Goal: Information Seeking & Learning: Find specific page/section

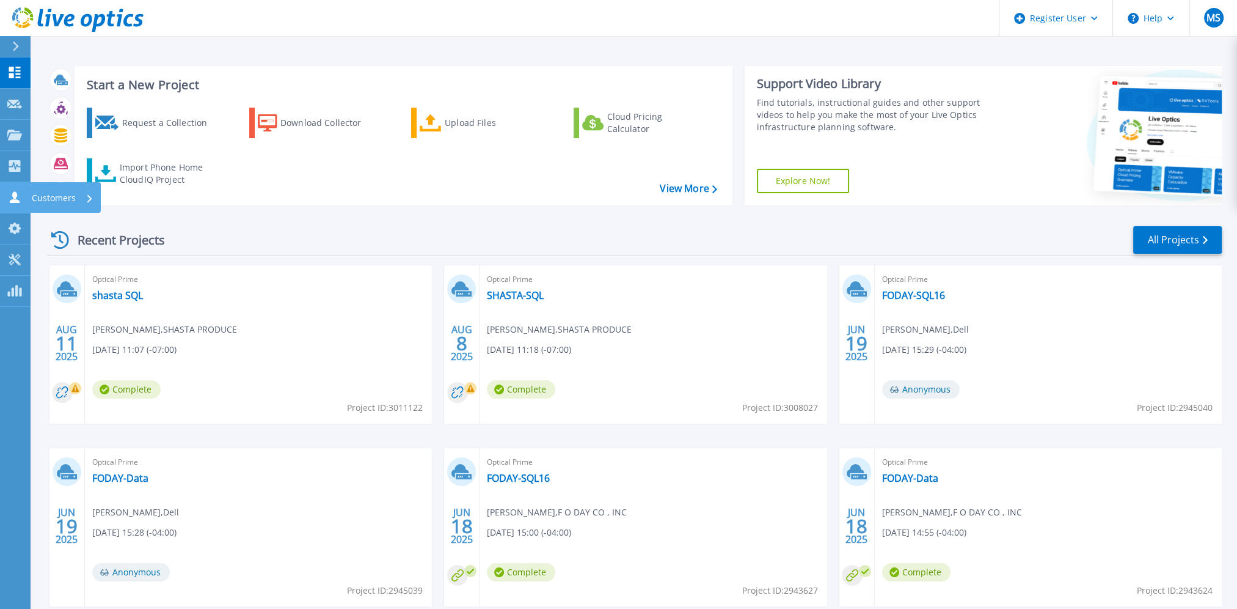
click at [12, 199] on icon at bounding box center [14, 197] width 15 height 12
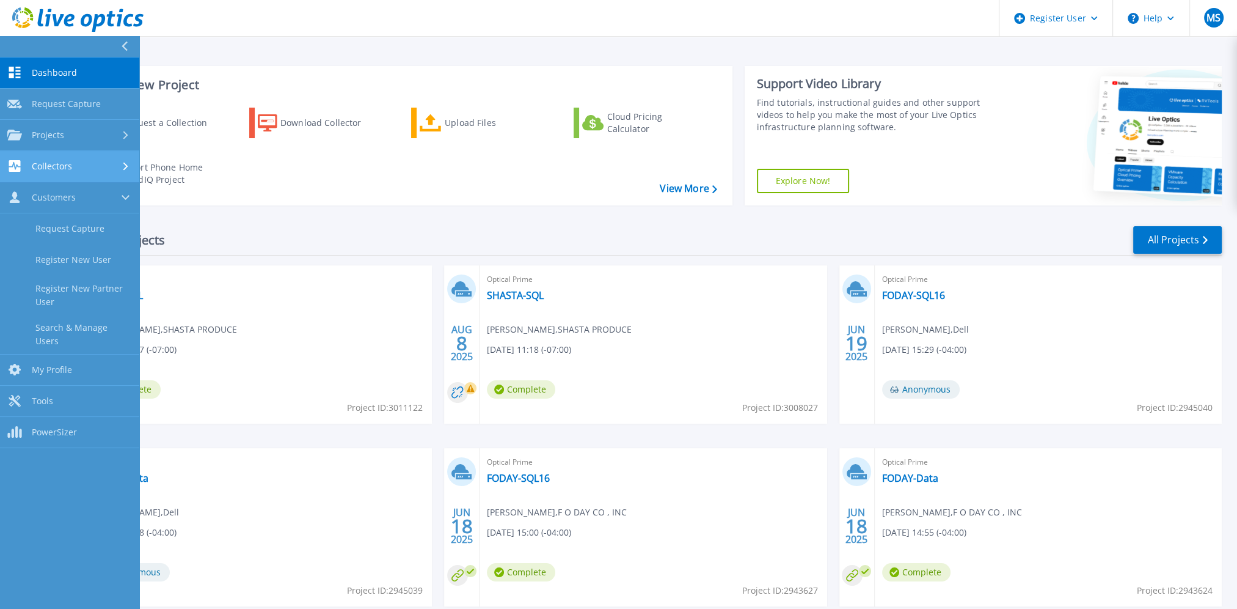
click at [97, 181] on link "Collectors Collectors" at bounding box center [69, 166] width 139 height 31
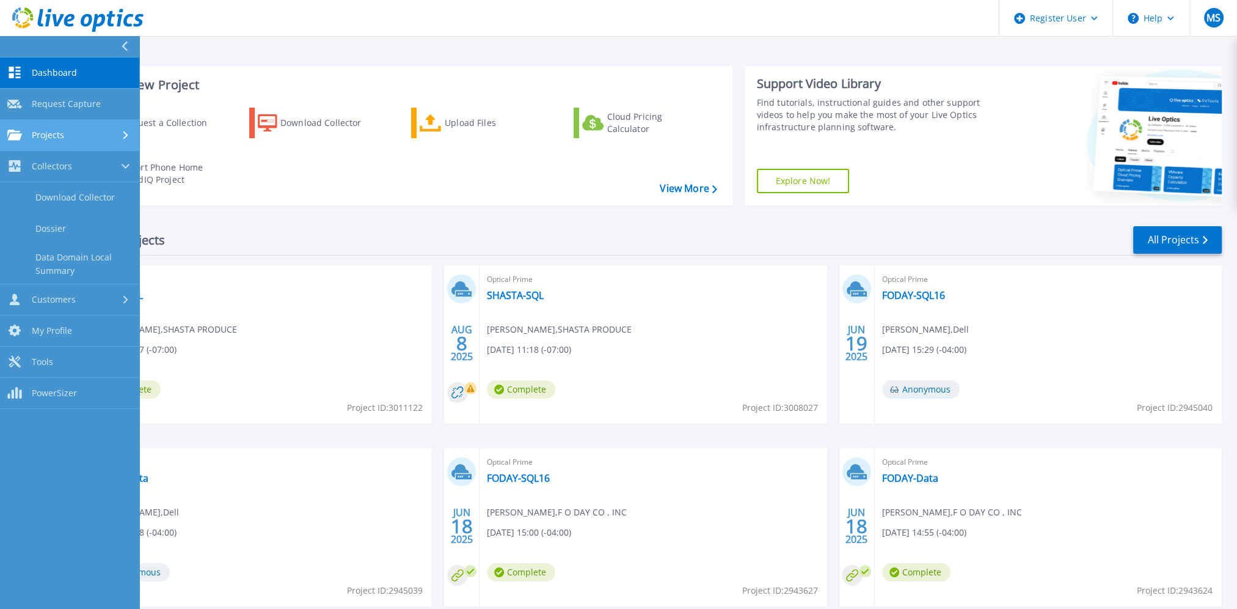
click at [109, 142] on link "Projects Projects" at bounding box center [69, 135] width 139 height 31
click at [104, 170] on link "Search Projects" at bounding box center [69, 166] width 139 height 31
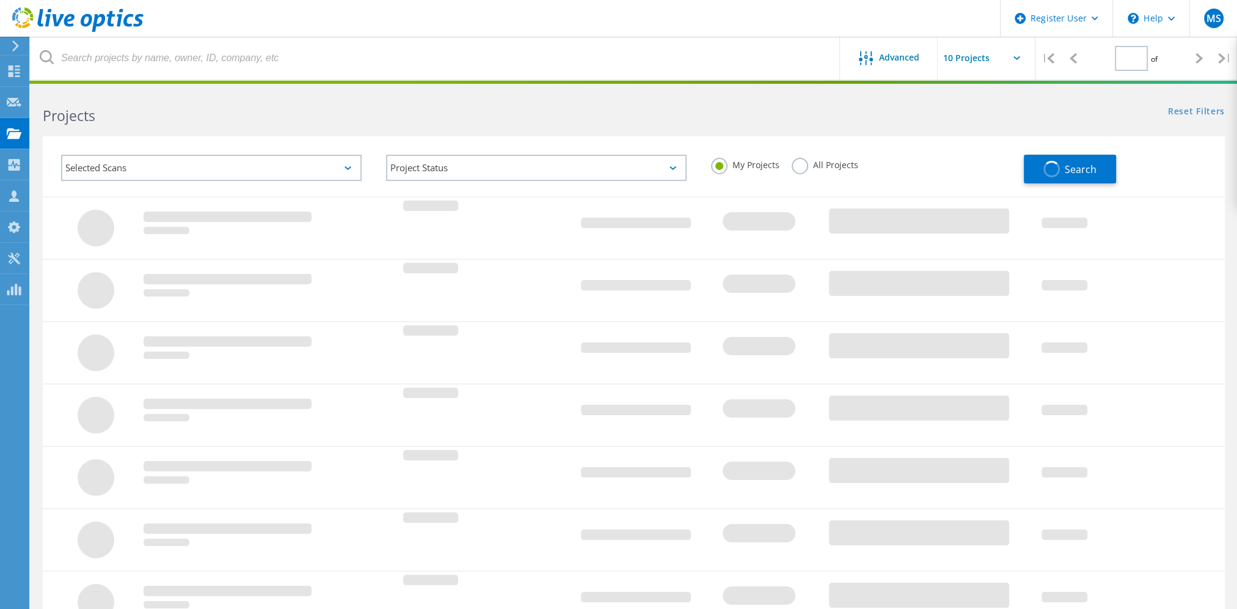
type input "1"
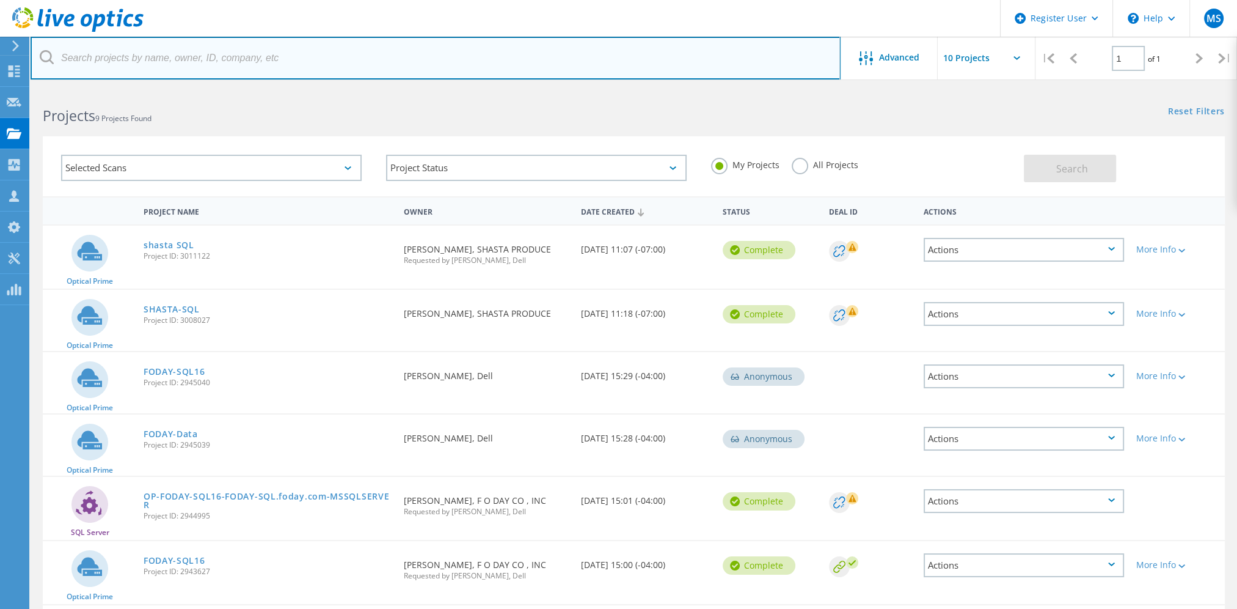
click at [279, 68] on input "text" at bounding box center [436, 58] width 810 height 43
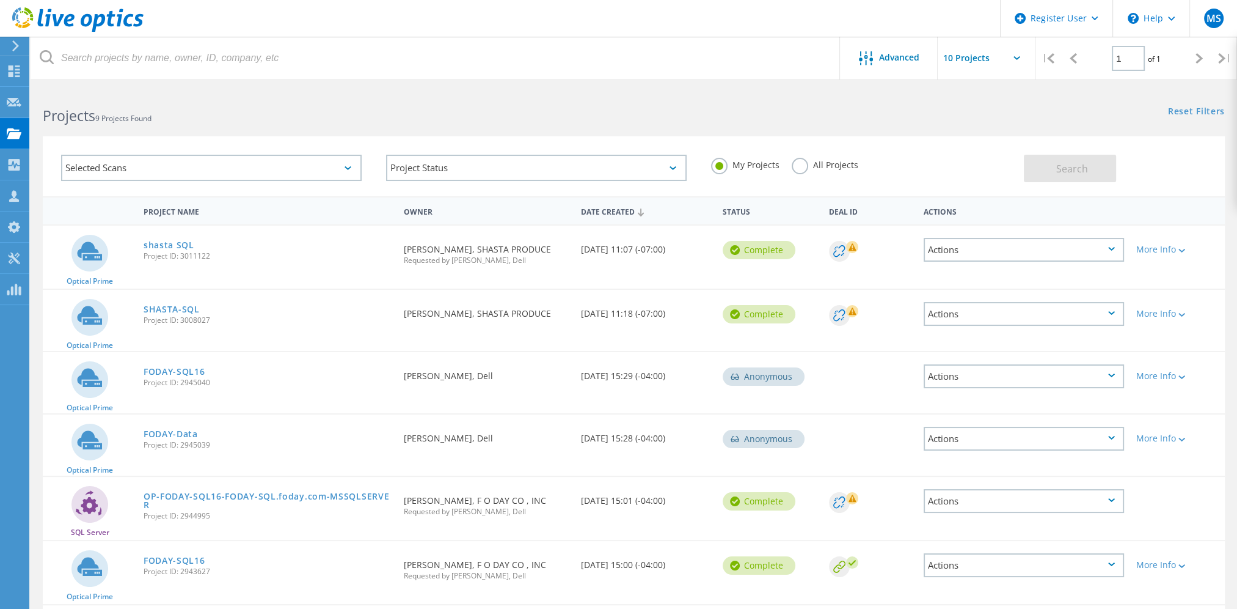
click at [855, 175] on div "All Projects" at bounding box center [825, 167] width 67 height 18
click at [843, 172] on div "All Projects" at bounding box center [825, 167] width 67 height 18
click at [836, 163] on label "All Projects" at bounding box center [825, 164] width 67 height 12
click at [0, 0] on input "All Projects" at bounding box center [0, 0] width 0 height 0
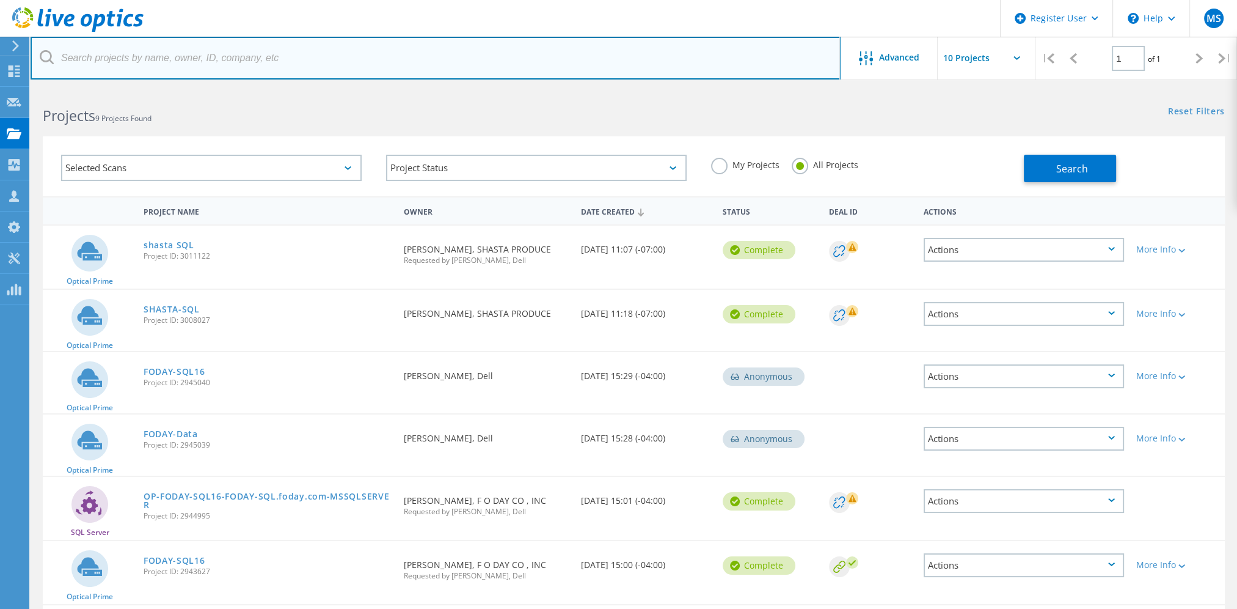
click at [370, 62] on input "text" at bounding box center [436, 58] width 810 height 43
paste input "[PERSON_NAME][EMAIL_ADDRESS][DOMAIN_NAME]"
type input "[PERSON_NAME][EMAIL_ADDRESS][DOMAIN_NAME]"
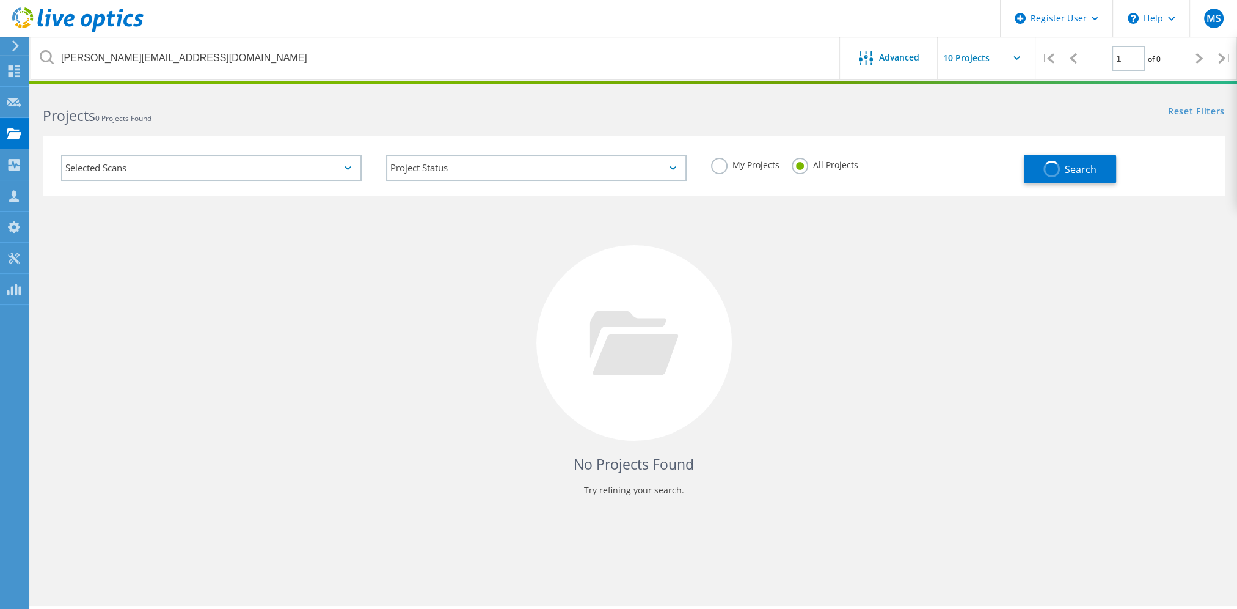
click at [318, 169] on div "Selected Scans" at bounding box center [211, 168] width 301 height 26
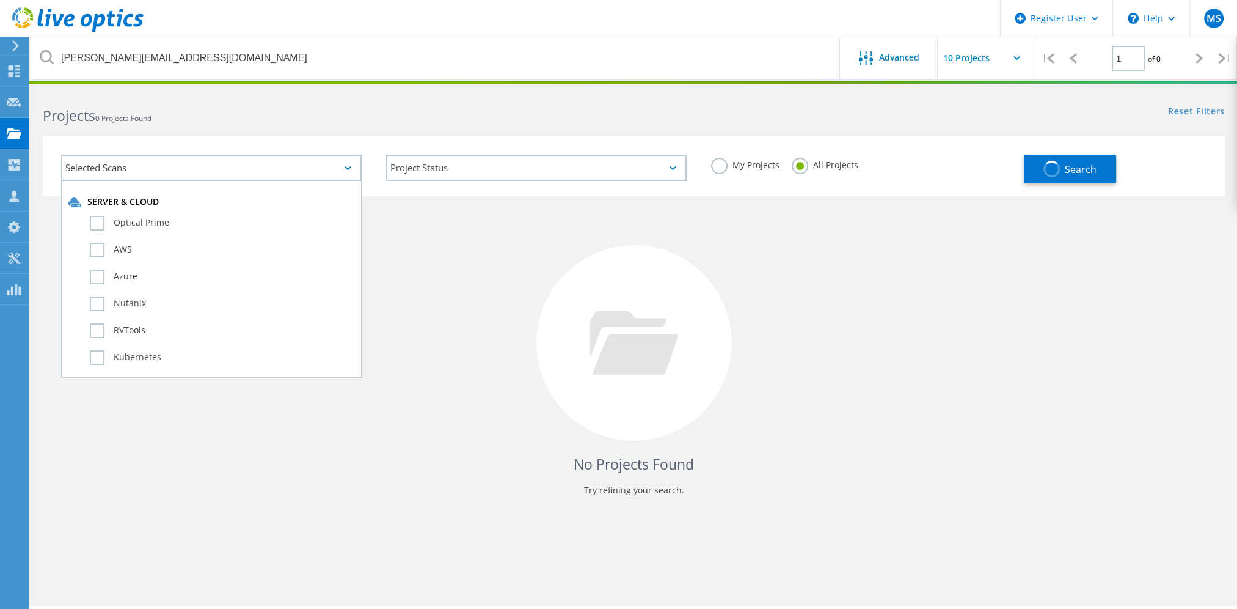
click at [237, 208] on div "Server & Cloud Optical Prime AWS Azure Nutanix RVTools Kubernetes" at bounding box center [211, 285] width 286 height 178
click at [125, 226] on label "Optical Prime" at bounding box center [222, 223] width 265 height 15
click at [0, 0] on input "Optical Prime" at bounding box center [0, 0] width 0 height 0
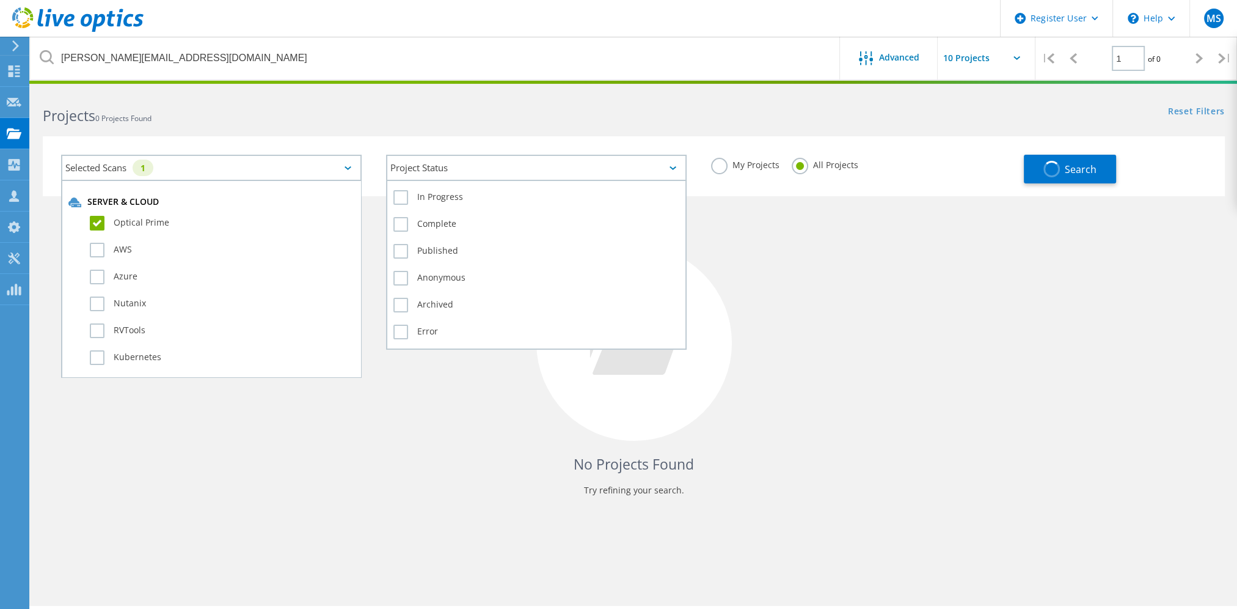
click at [632, 166] on div "Project Status" at bounding box center [536, 168] width 301 height 26
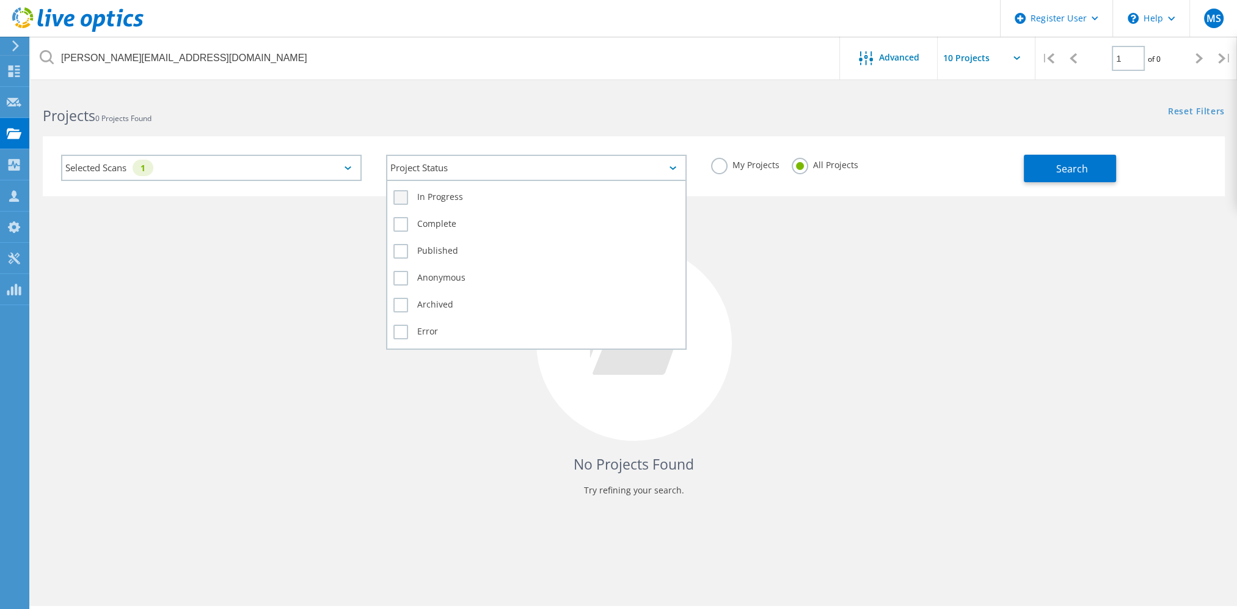
click at [441, 197] on label "In Progress" at bounding box center [537, 197] width 286 height 15
click at [0, 0] on input "In Progress" at bounding box center [0, 0] width 0 height 0
click at [434, 217] on label "Complete" at bounding box center [537, 224] width 286 height 15
click at [0, 0] on input "Complete" at bounding box center [0, 0] width 0 height 0
drag, startPoint x: 433, startPoint y: 244, endPoint x: 431, endPoint y: 266, distance: 22.7
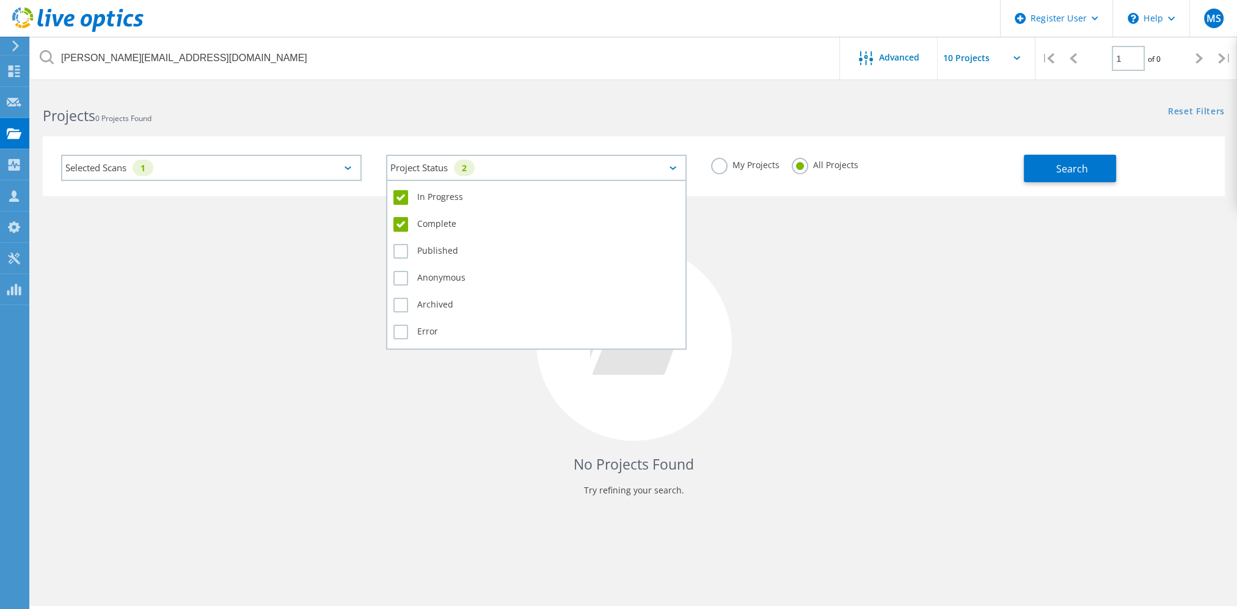
click at [433, 245] on label "Published" at bounding box center [537, 251] width 286 height 15
click at [0, 0] on input "Published" at bounding box center [0, 0] width 0 height 0
click at [431, 271] on label "Anonymous" at bounding box center [537, 278] width 286 height 15
click at [0, 0] on input "Anonymous" at bounding box center [0, 0] width 0 height 0
click at [435, 288] on div "Anonymous" at bounding box center [537, 281] width 286 height 27
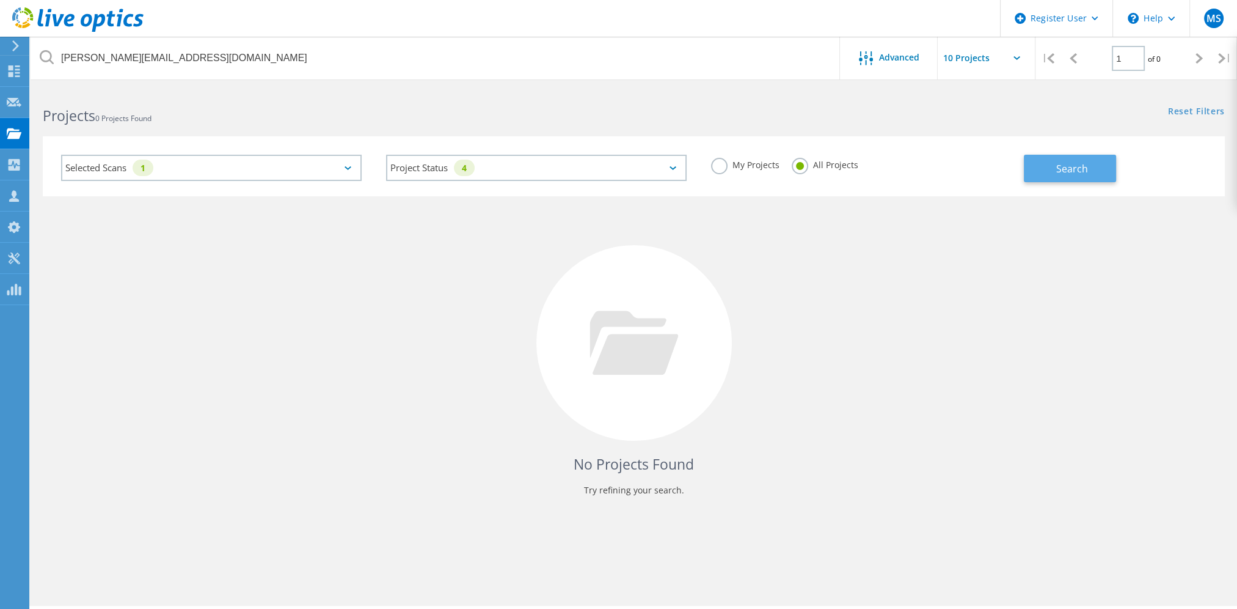
click at [1087, 170] on span "Search" at bounding box center [1073, 168] width 32 height 13
click at [19, 203] on div at bounding box center [14, 197] width 15 height 13
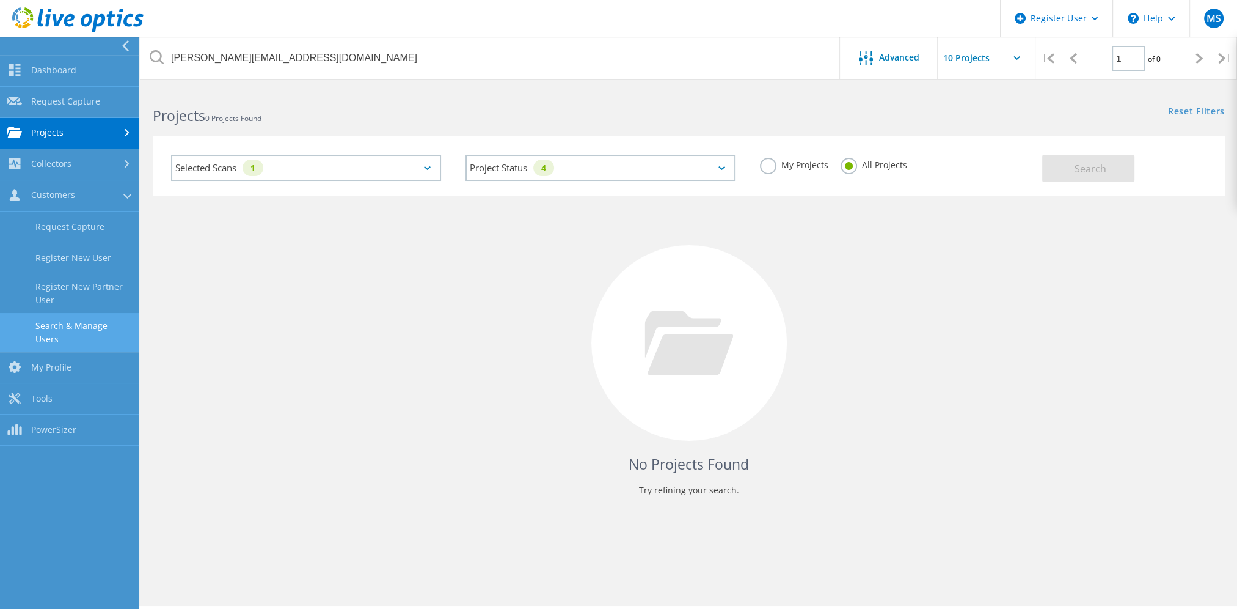
click at [110, 326] on link "Search & Manage Users" at bounding box center [69, 332] width 139 height 39
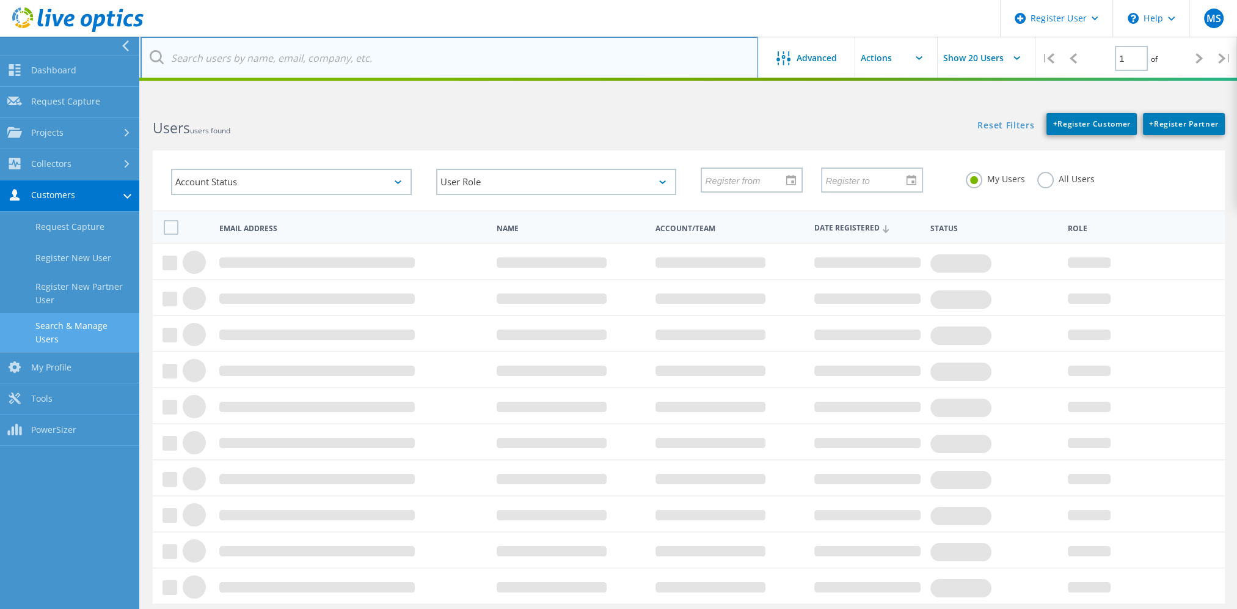
click at [400, 58] on input "text" at bounding box center [450, 58] width 618 height 43
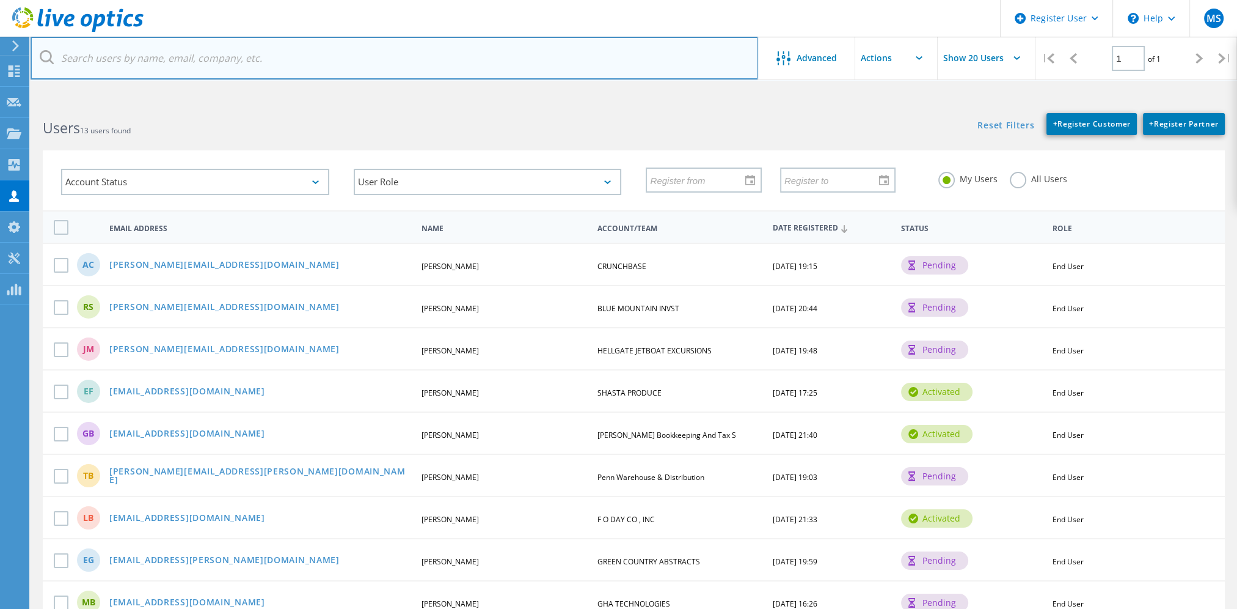
paste input "[PERSON_NAME][EMAIL_ADDRESS][DOMAIN_NAME]"
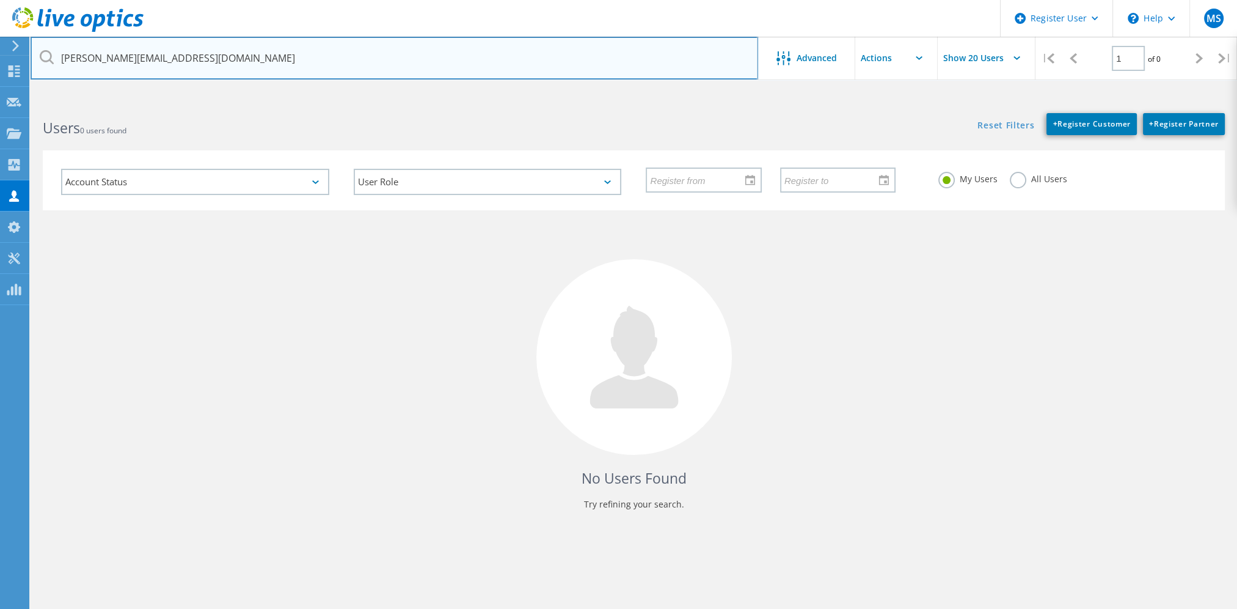
type input "[PERSON_NAME][EMAIL_ADDRESS][DOMAIN_NAME]"
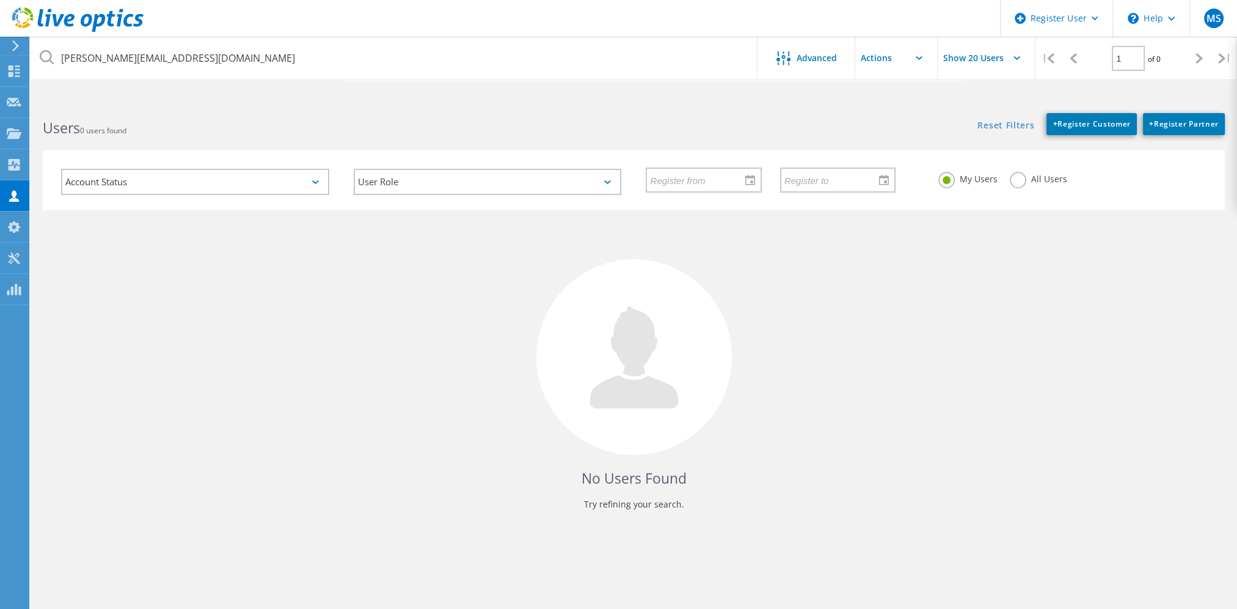
click at [1011, 182] on label "All Users" at bounding box center [1038, 178] width 57 height 12
click at [0, 0] on input "All Users" at bounding box center [0, 0] width 0 height 0
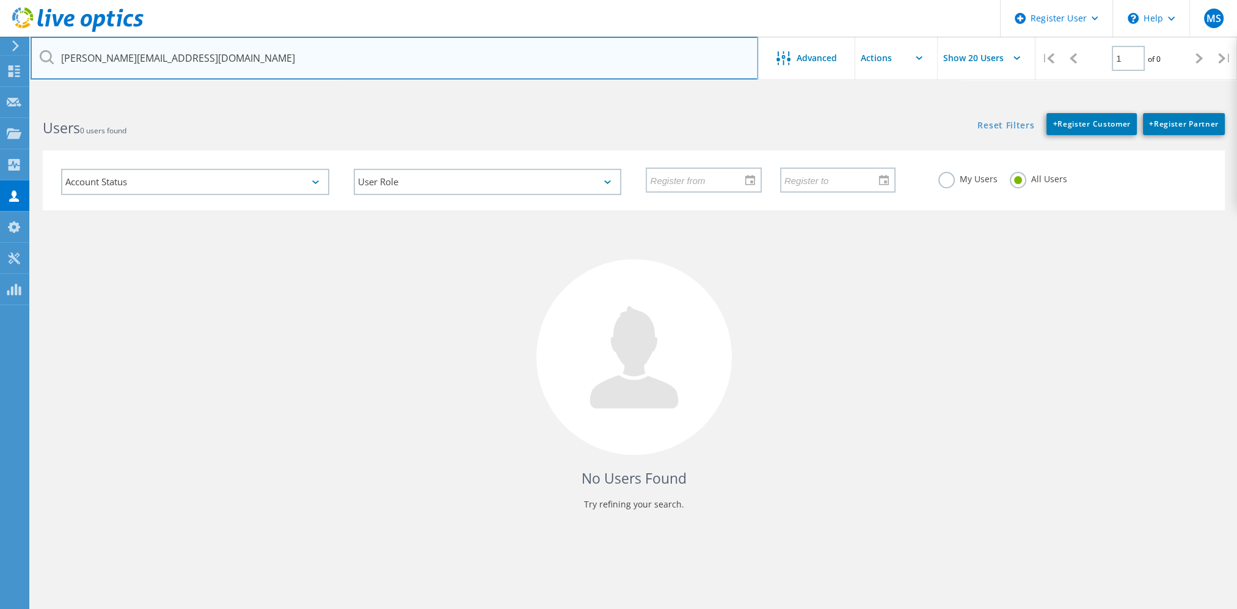
click at [363, 54] on input "[PERSON_NAME][EMAIL_ADDRESS][DOMAIN_NAME]" at bounding box center [395, 58] width 728 height 43
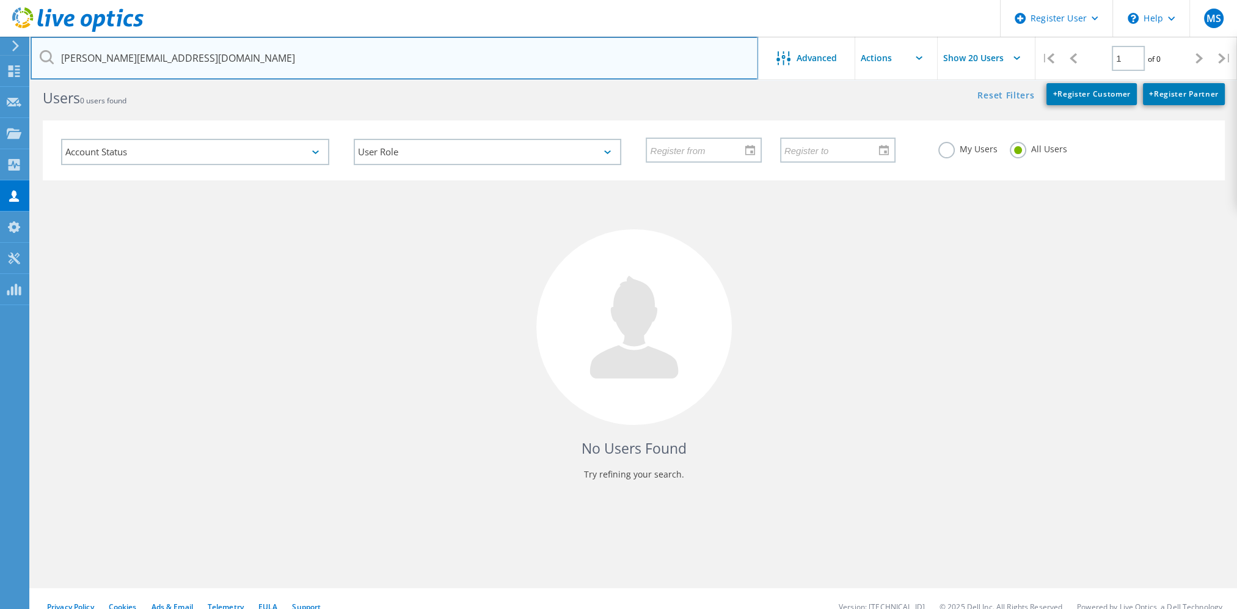
scroll to position [46, 0]
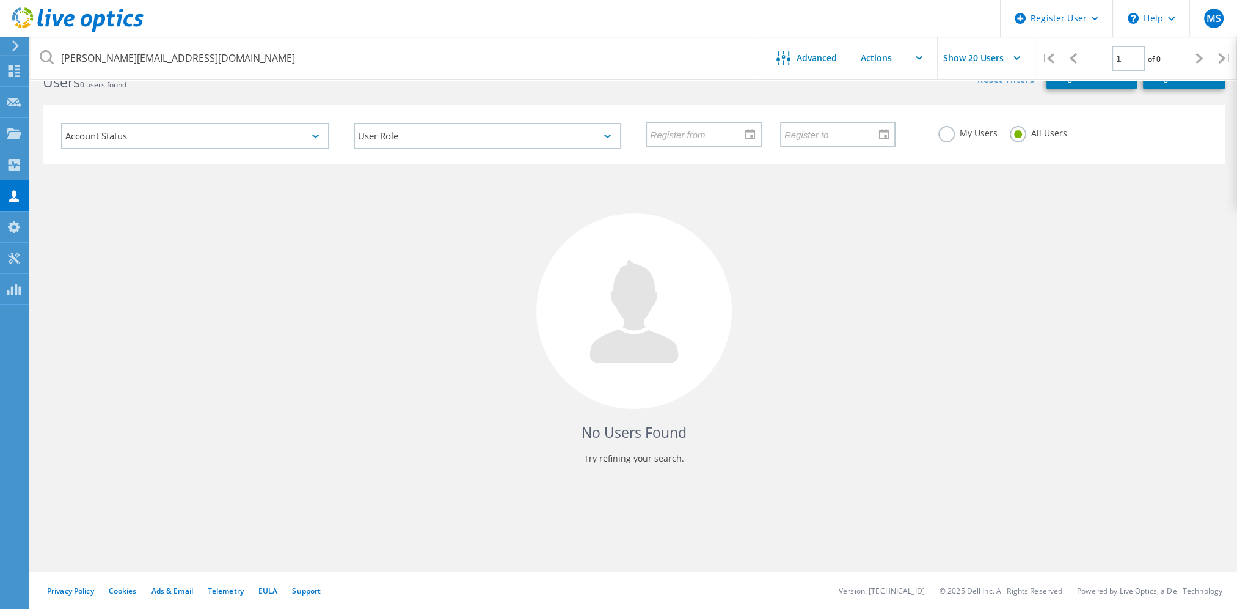
click at [180, 222] on div "No Users Found Try refining your search." at bounding box center [634, 325] width 1182 height 322
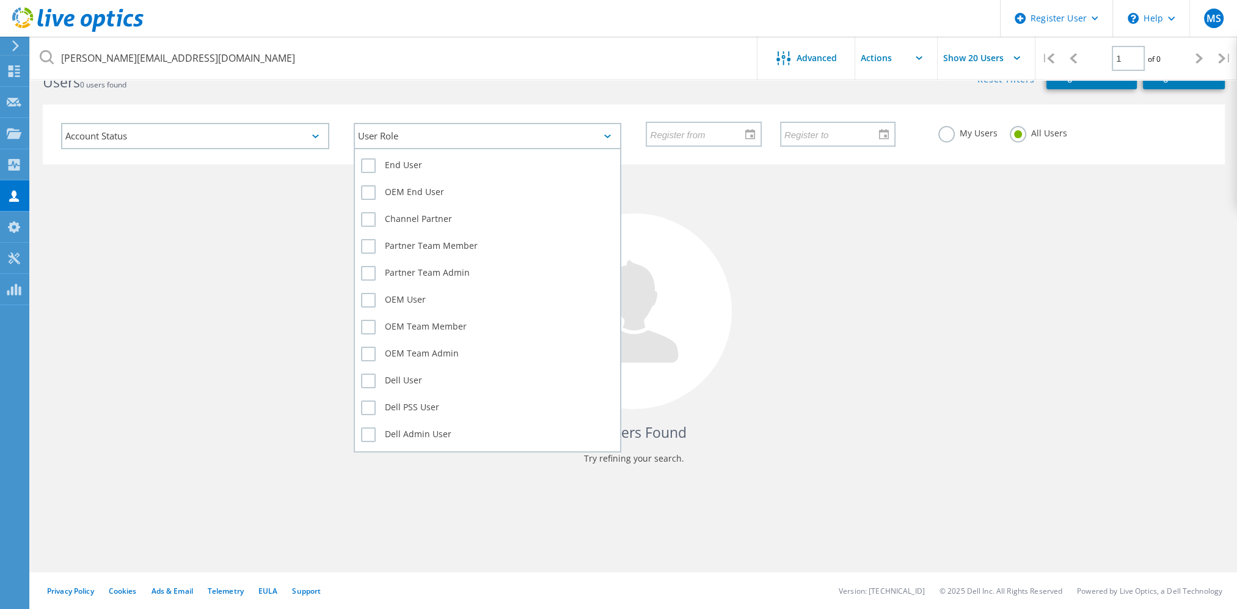
click at [544, 128] on div "User Role" at bounding box center [488, 136] width 268 height 26
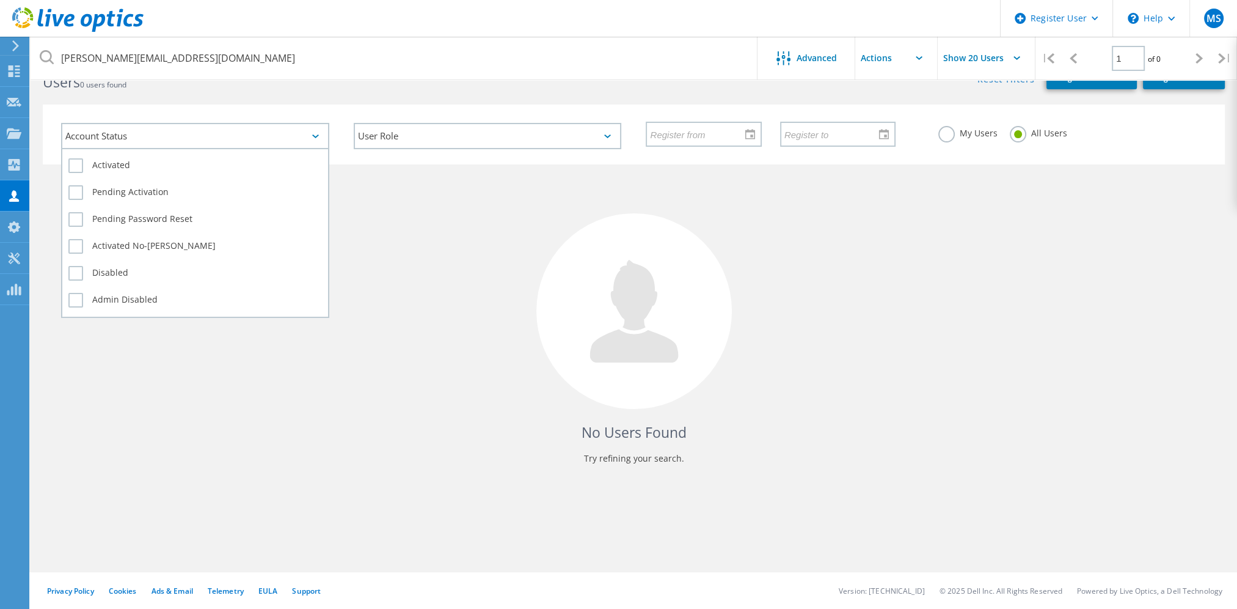
click at [254, 144] on div "Account Status" at bounding box center [195, 136] width 268 height 26
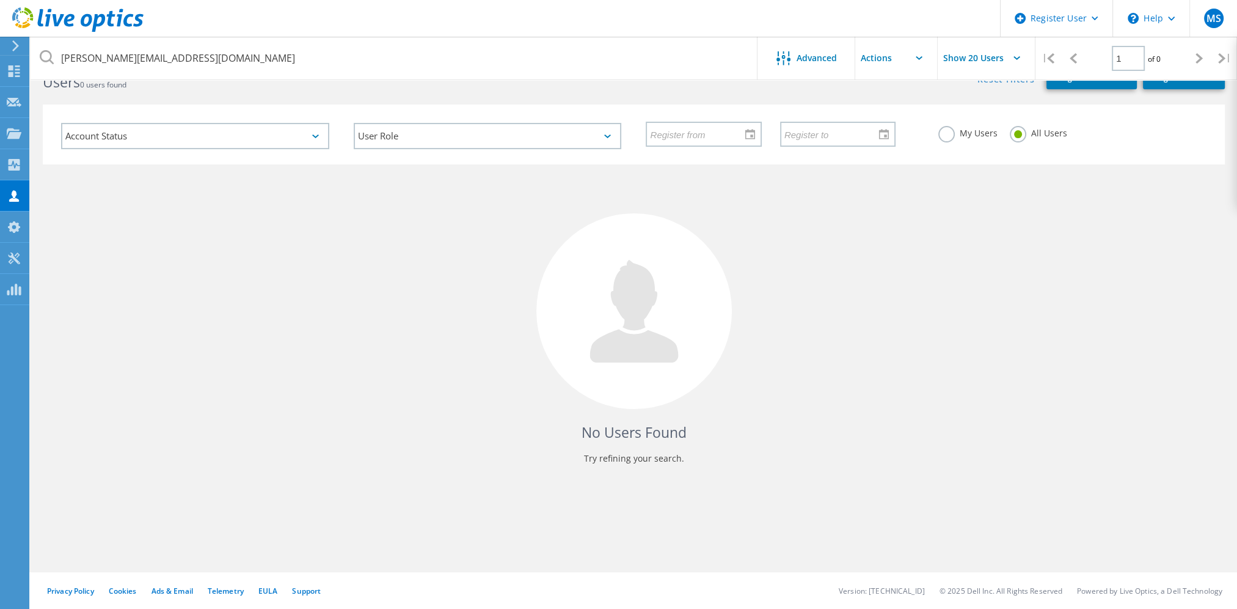
click at [565, 249] on div at bounding box center [635, 311] width 196 height 196
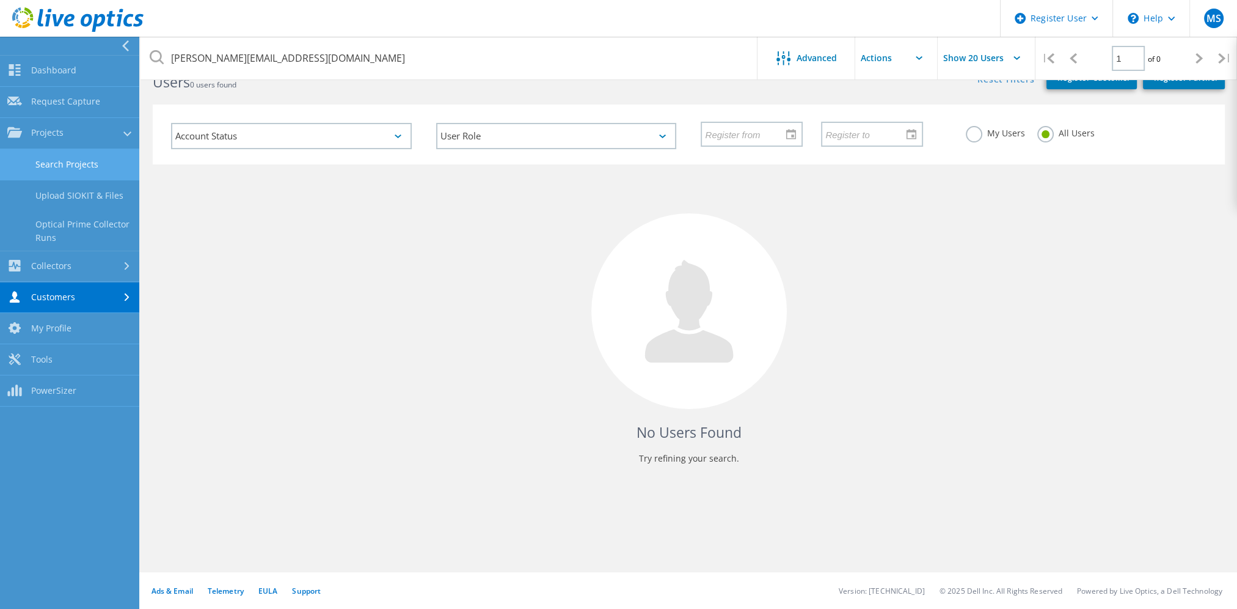
click at [94, 166] on link "Search Projects" at bounding box center [69, 164] width 139 height 31
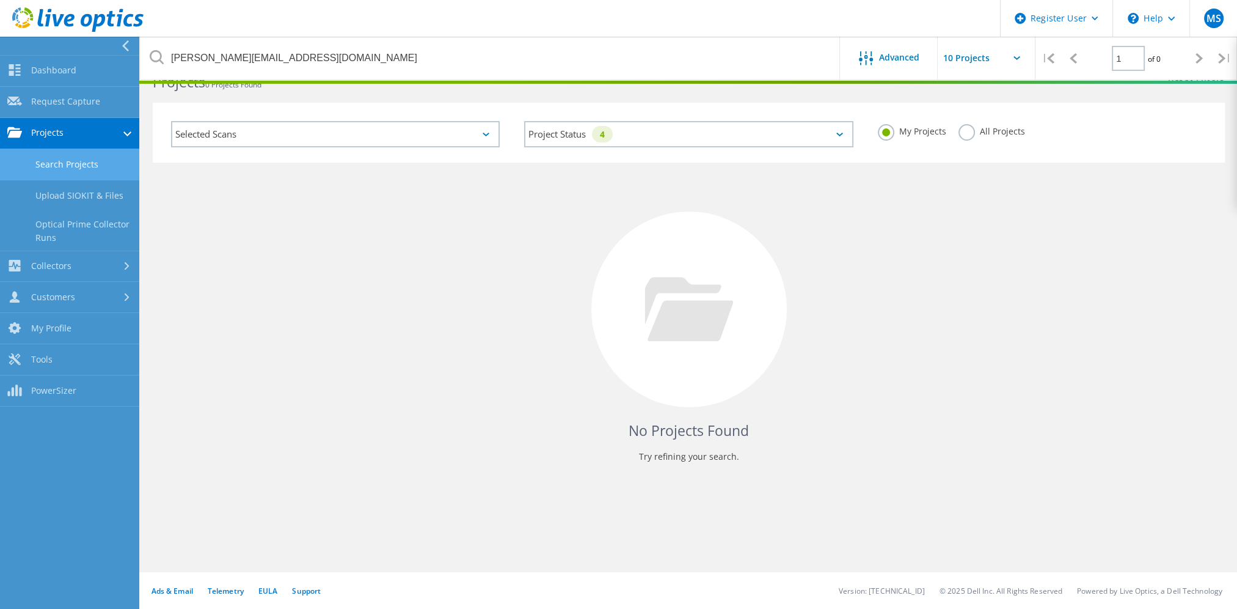
scroll to position [34, 0]
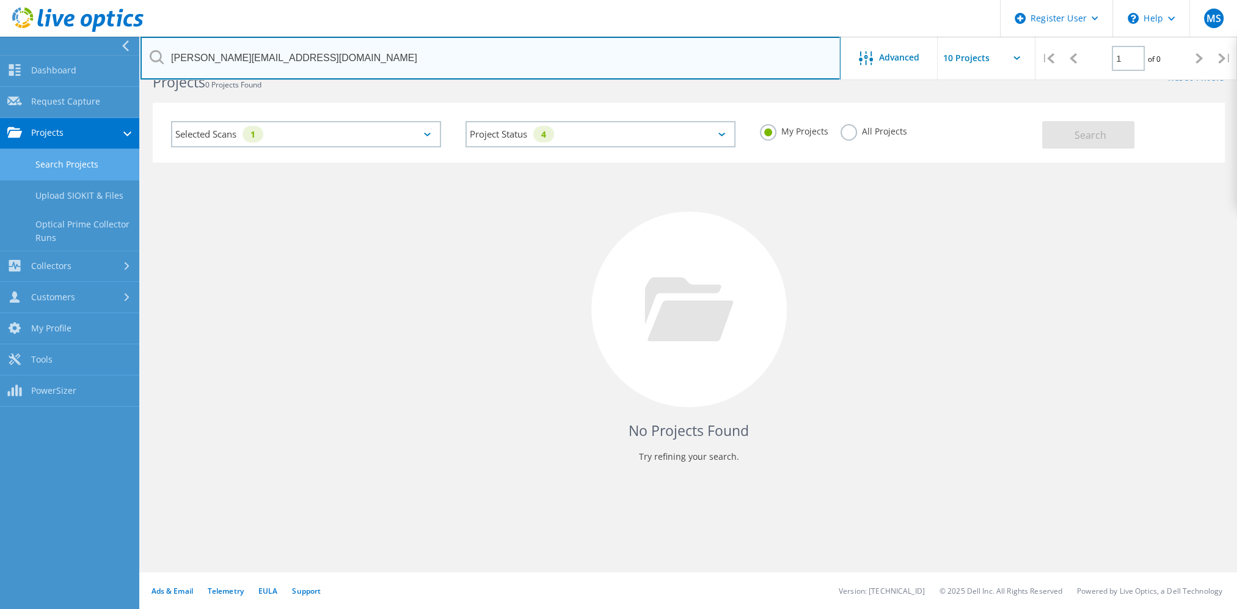
click at [461, 46] on input "[PERSON_NAME][EMAIL_ADDRESS][DOMAIN_NAME]" at bounding box center [491, 58] width 700 height 43
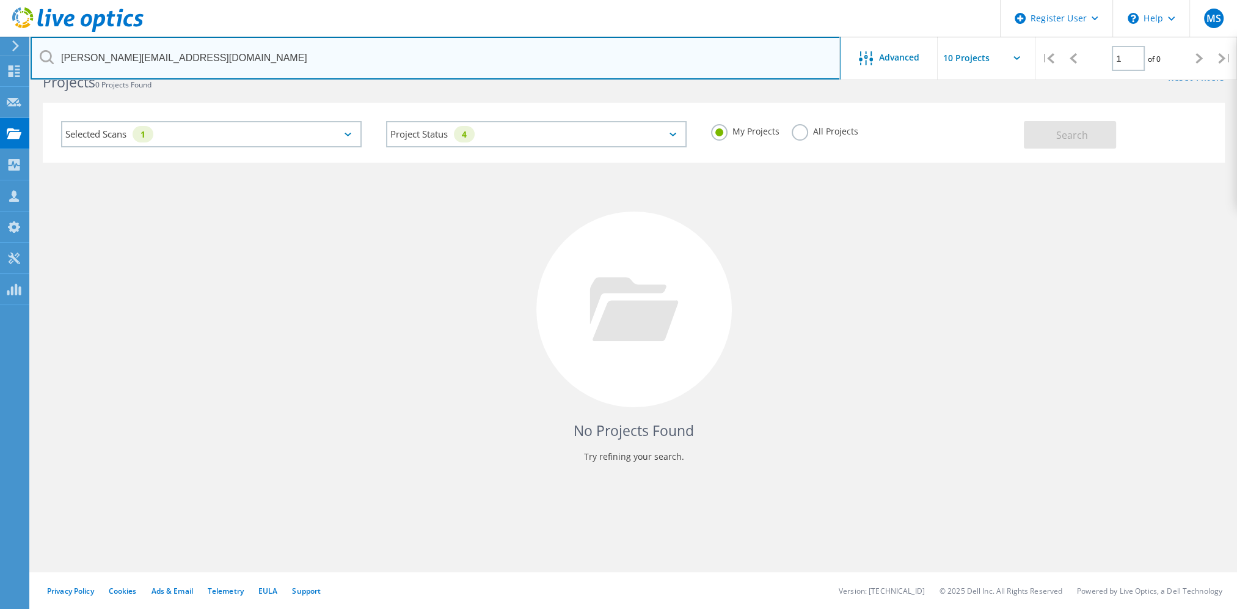
click at [461, 46] on input "[PERSON_NAME][EMAIL_ADDRESS][DOMAIN_NAME]" at bounding box center [436, 58] width 810 height 43
paste input "CCI GENERAL"
type input "CCI GENERAL"
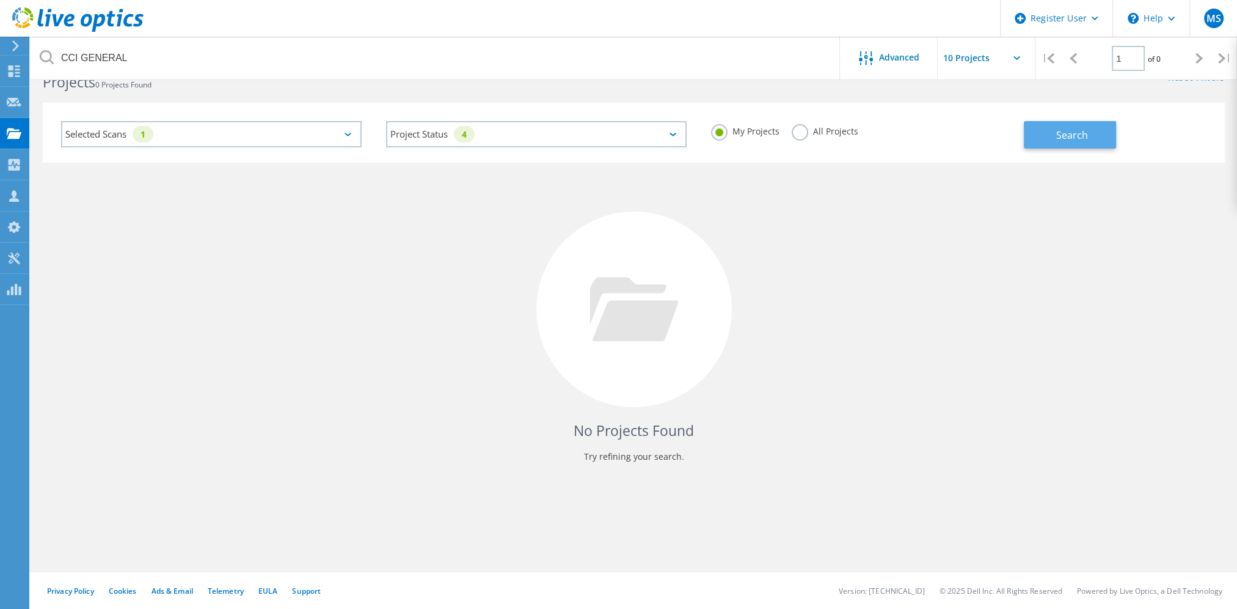
click at [1028, 128] on button "Search" at bounding box center [1070, 134] width 92 height 27
click at [842, 136] on label "All Projects" at bounding box center [825, 130] width 67 height 12
click at [0, 0] on input "All Projects" at bounding box center [0, 0] width 0 height 0
click at [1044, 130] on button "Search" at bounding box center [1070, 134] width 92 height 27
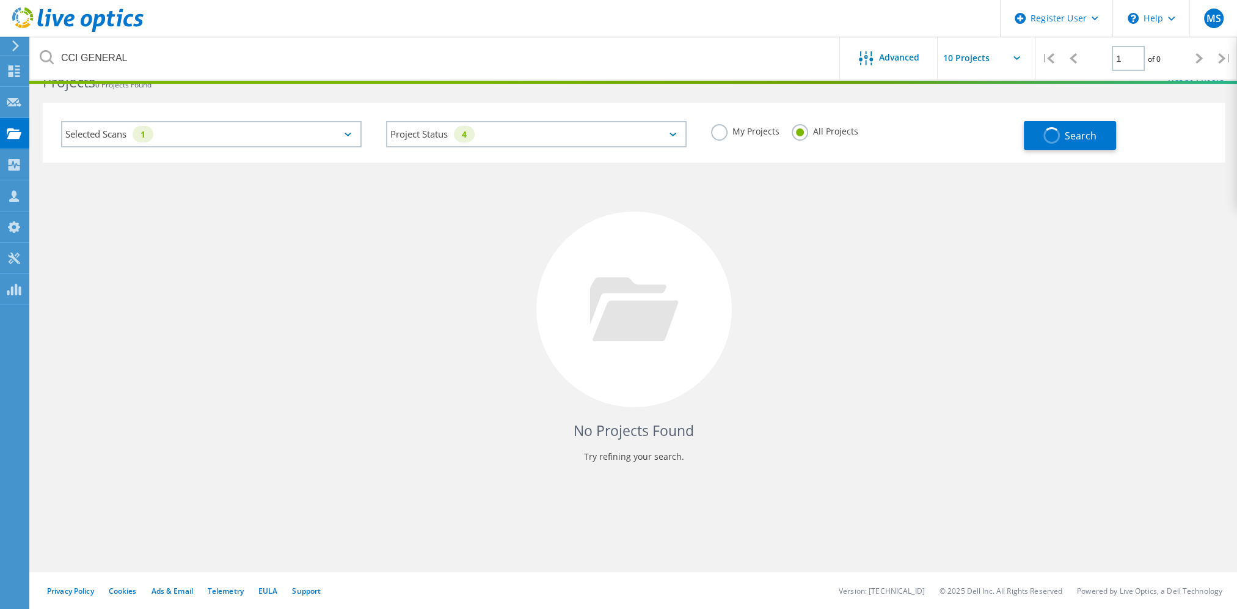
click at [202, 137] on div "Selected Scans 1" at bounding box center [211, 134] width 301 height 26
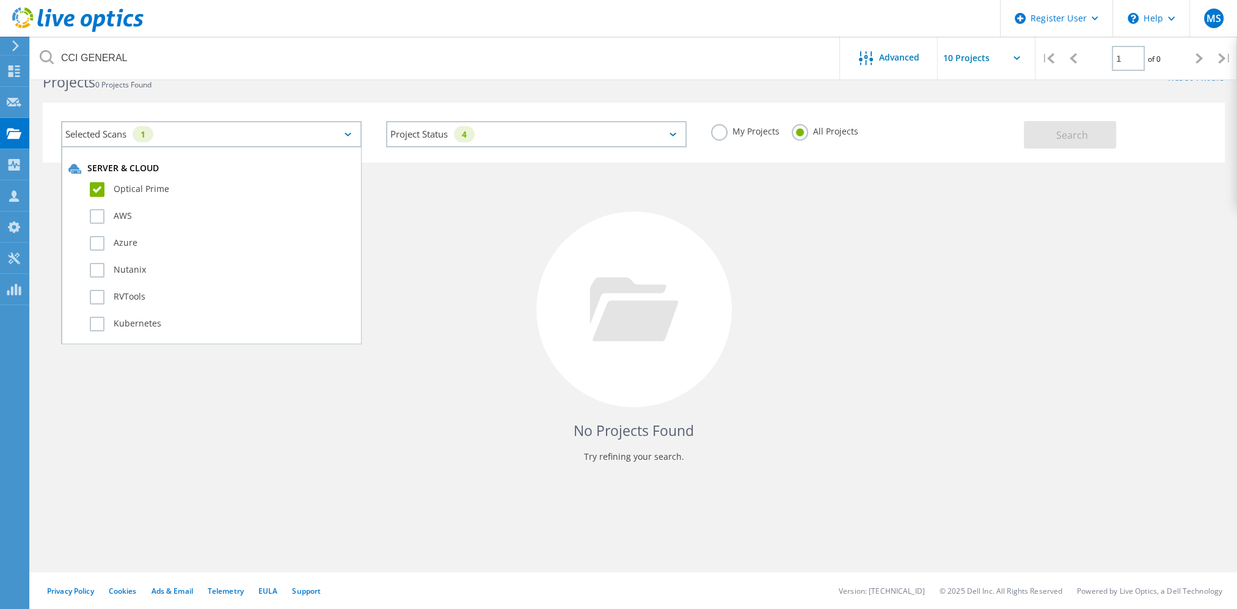
click at [176, 183] on label "Optical Prime" at bounding box center [222, 189] width 265 height 15
click at [0, 0] on input "Optical Prime" at bounding box center [0, 0] width 0 height 0
click at [651, 110] on div "Project Status 4 In Progress Complete Published Anonymous Archived Error" at bounding box center [536, 134] width 325 height 51
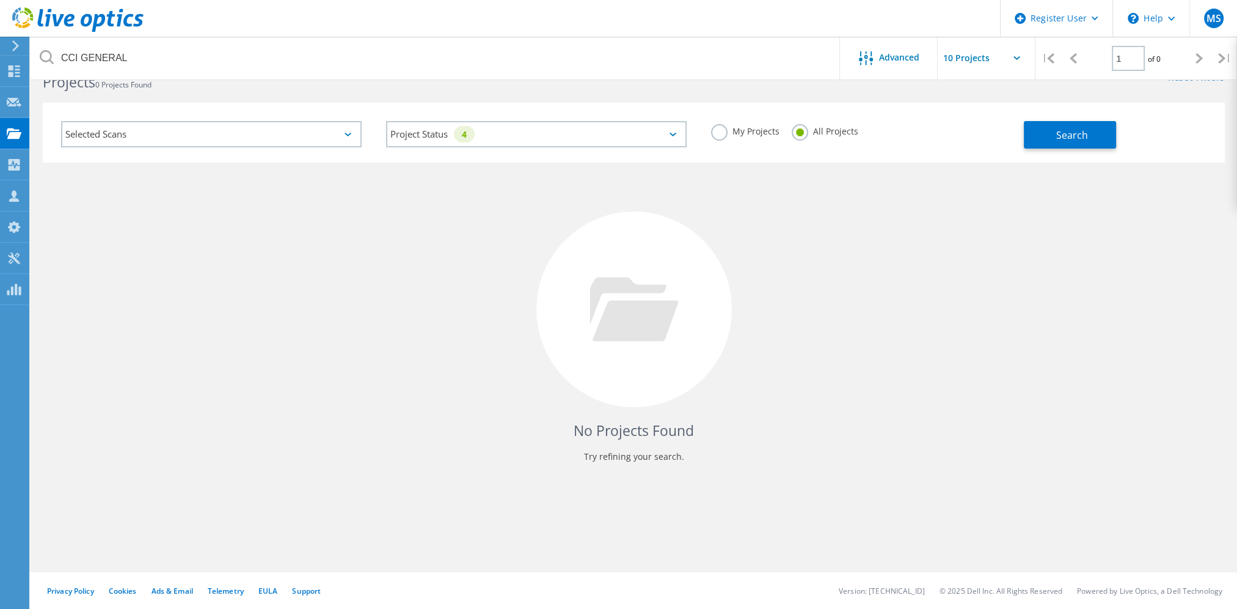
click at [579, 147] on div "Project Status 4 In Progress Complete Published Anonymous Archived Error" at bounding box center [536, 134] width 325 height 51
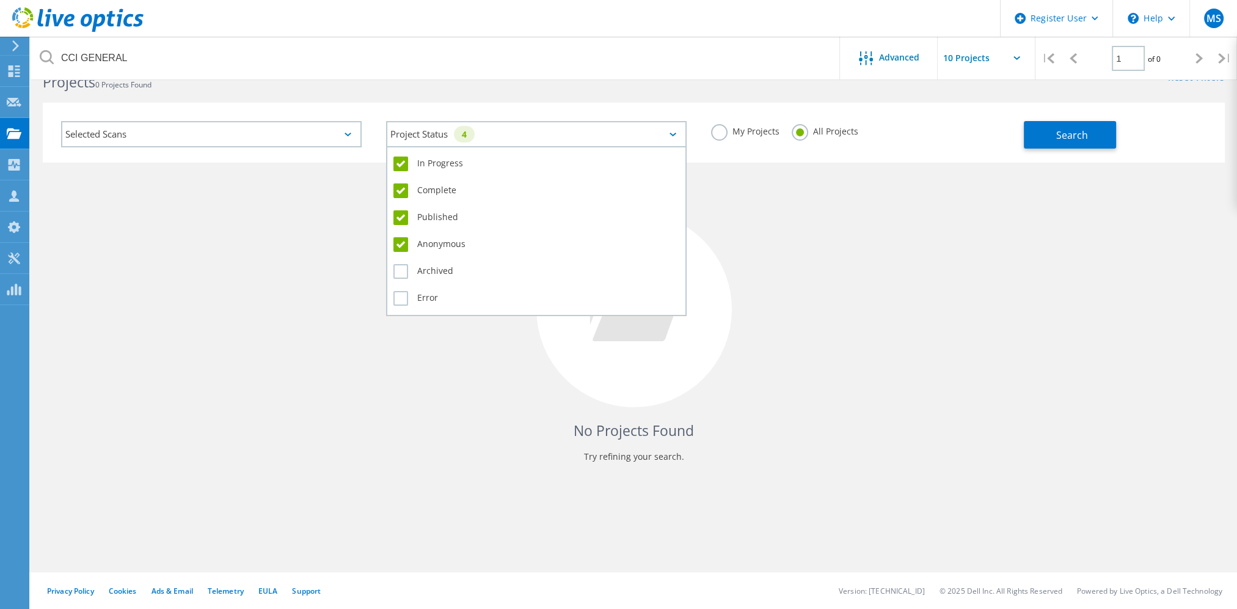
click at [467, 137] on div "4" at bounding box center [464, 134] width 21 height 16
drag, startPoint x: 427, startPoint y: 197, endPoint x: 422, endPoint y: 227, distance: 30.3
click at [427, 198] on div "Complete" at bounding box center [537, 193] width 286 height 27
click at [422, 239] on label "Anonymous" at bounding box center [537, 244] width 286 height 15
click at [0, 0] on input "Anonymous" at bounding box center [0, 0] width 0 height 0
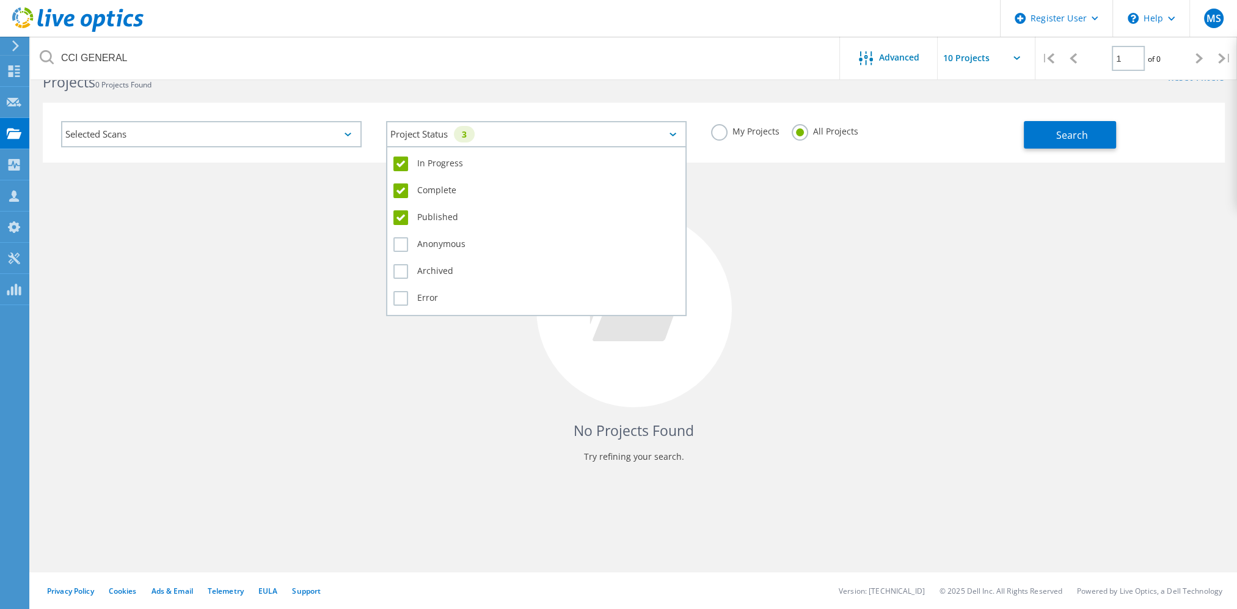
drag, startPoint x: 431, startPoint y: 221, endPoint x: 435, endPoint y: 214, distance: 8.5
click at [431, 221] on label "Published" at bounding box center [537, 217] width 286 height 15
click at [0, 0] on input "Published" at bounding box center [0, 0] width 0 height 0
drag, startPoint x: 446, startPoint y: 191, endPoint x: 450, endPoint y: 178, distance: 13.5
click at [447, 189] on label "Complete" at bounding box center [537, 190] width 286 height 15
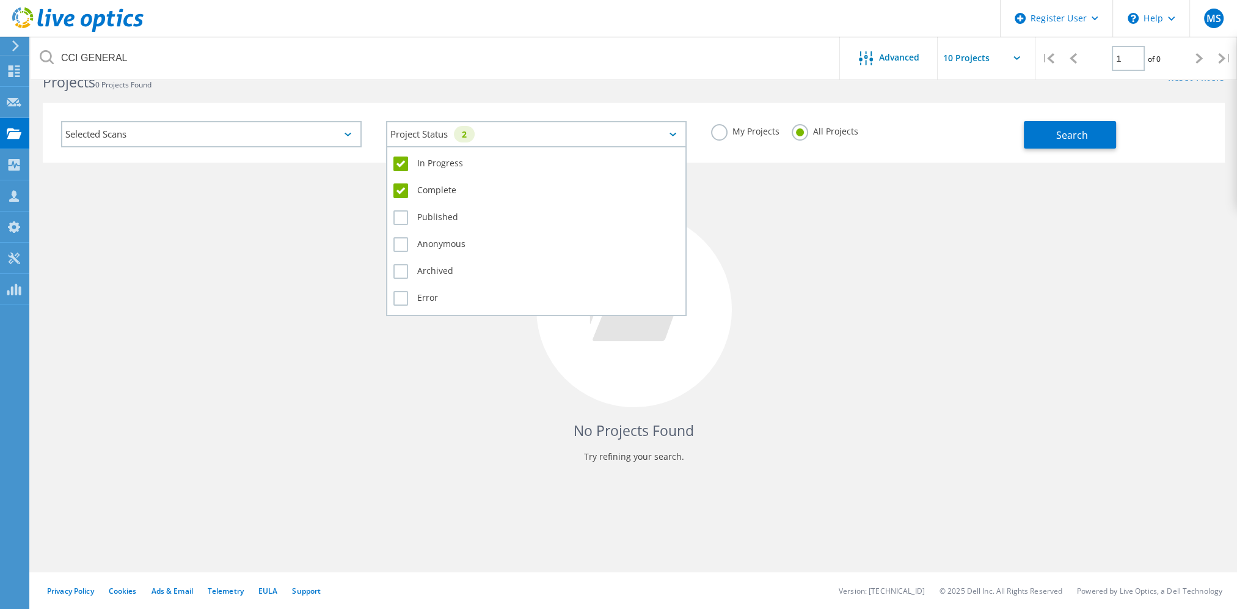
click at [0, 0] on input "Complete" at bounding box center [0, 0] width 0 height 0
drag, startPoint x: 452, startPoint y: 164, endPoint x: 492, endPoint y: 154, distance: 40.9
click at [453, 163] on label "In Progress" at bounding box center [537, 163] width 286 height 15
click at [0, 0] on input "In Progress" at bounding box center [0, 0] width 0 height 0
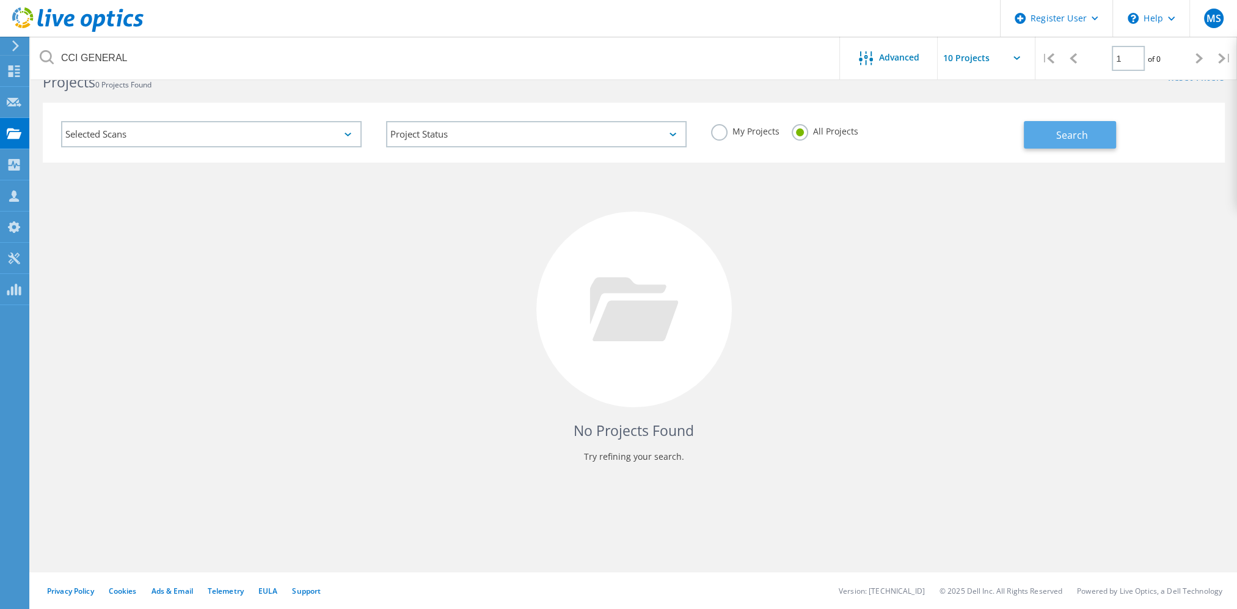
drag, startPoint x: 944, startPoint y: 175, endPoint x: 1027, endPoint y: 141, distance: 89.3
click at [946, 175] on div "No Projects Found Try refining your search." at bounding box center [634, 321] width 1182 height 316
click at [1040, 134] on button "Search" at bounding box center [1070, 134] width 92 height 27
click at [97, 180] on div "No Projects Found Try refining your search." at bounding box center [634, 321] width 1182 height 316
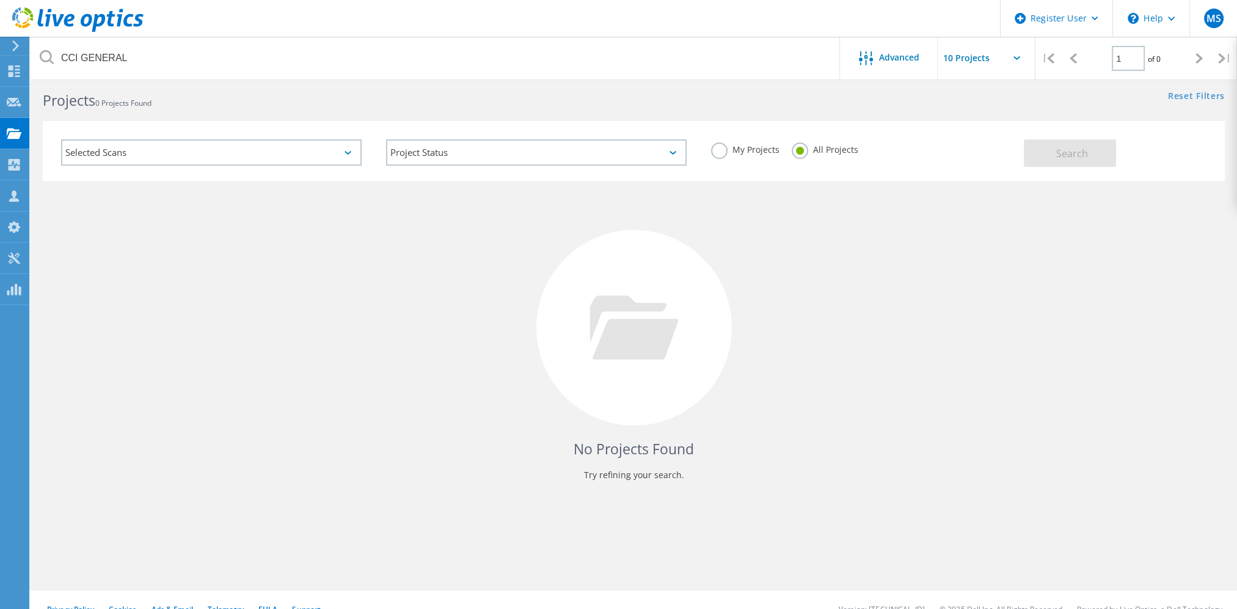
scroll to position [0, 0]
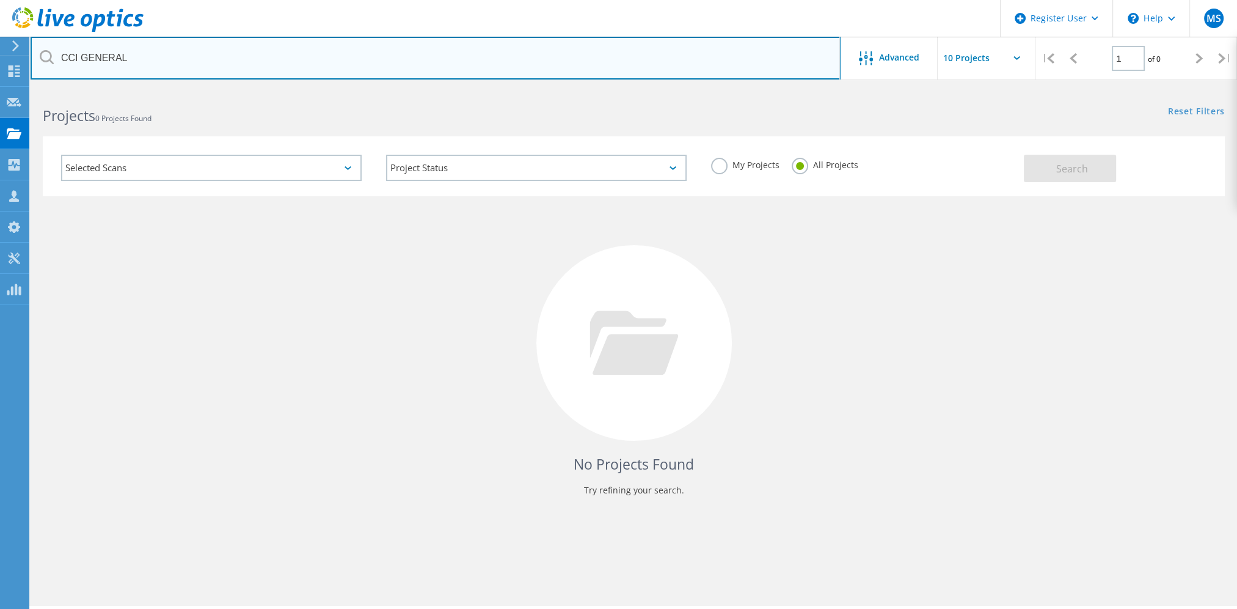
click at [154, 46] on input "CCI GENERAL" at bounding box center [436, 58] width 810 height 43
click at [153, 49] on input "CCI GENERAL" at bounding box center [436, 58] width 810 height 43
paste input "[DOMAIN_NAME]"
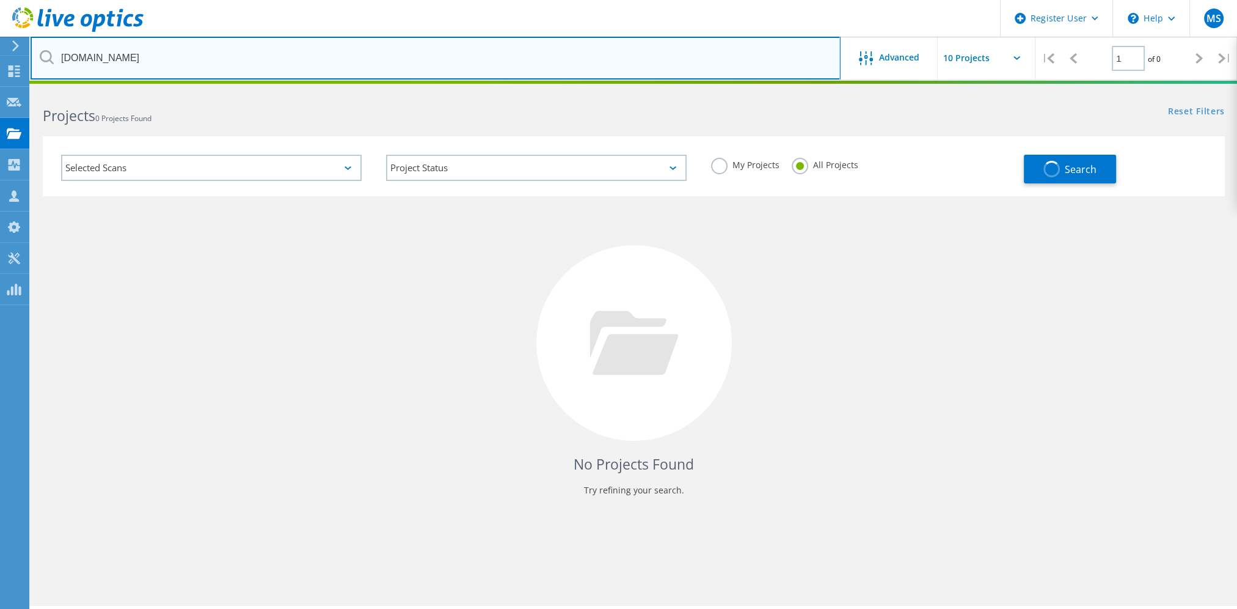
type input "[DOMAIN_NAME]"
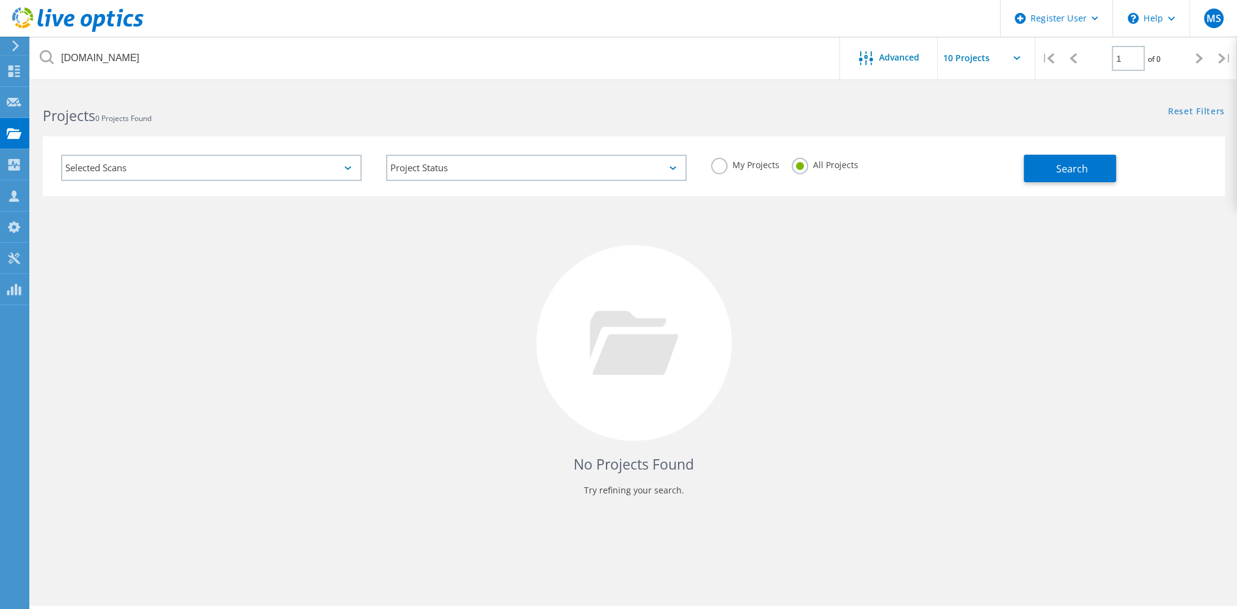
drag, startPoint x: 125, startPoint y: 216, endPoint x: 109, endPoint y: 203, distance: 20.0
click at [125, 216] on div "No Projects Found Try refining your search." at bounding box center [634, 354] width 1182 height 316
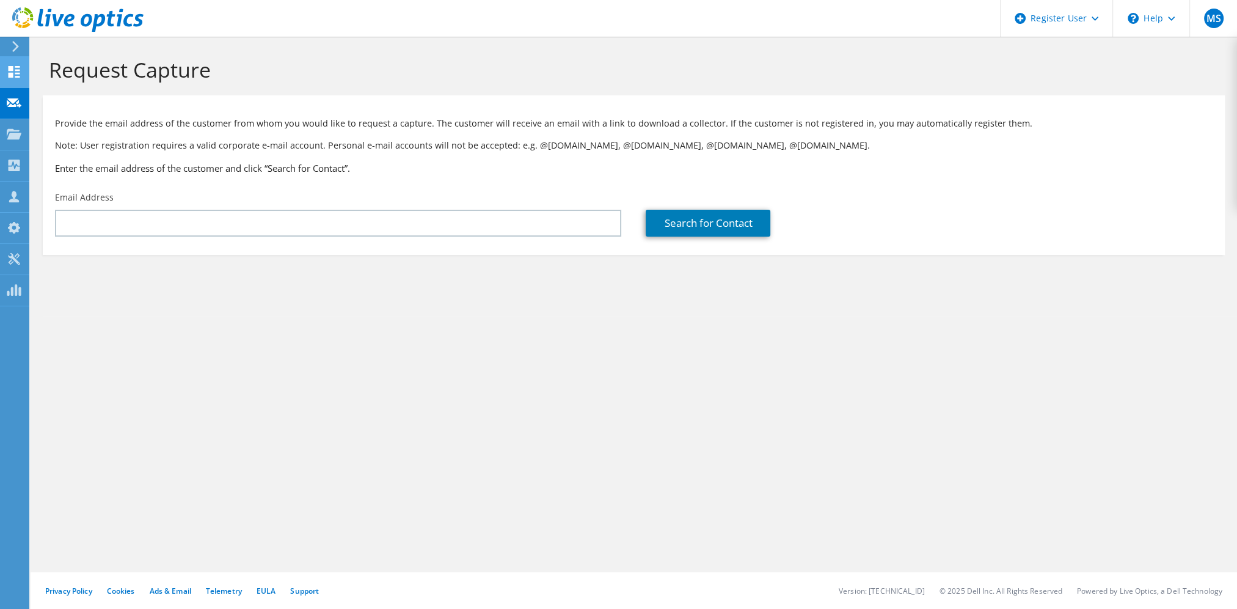
drag, startPoint x: 0, startPoint y: 0, endPoint x: 10, endPoint y: 70, distance: 71.0
click at [10, 70] on use at bounding box center [15, 72] width 12 height 12
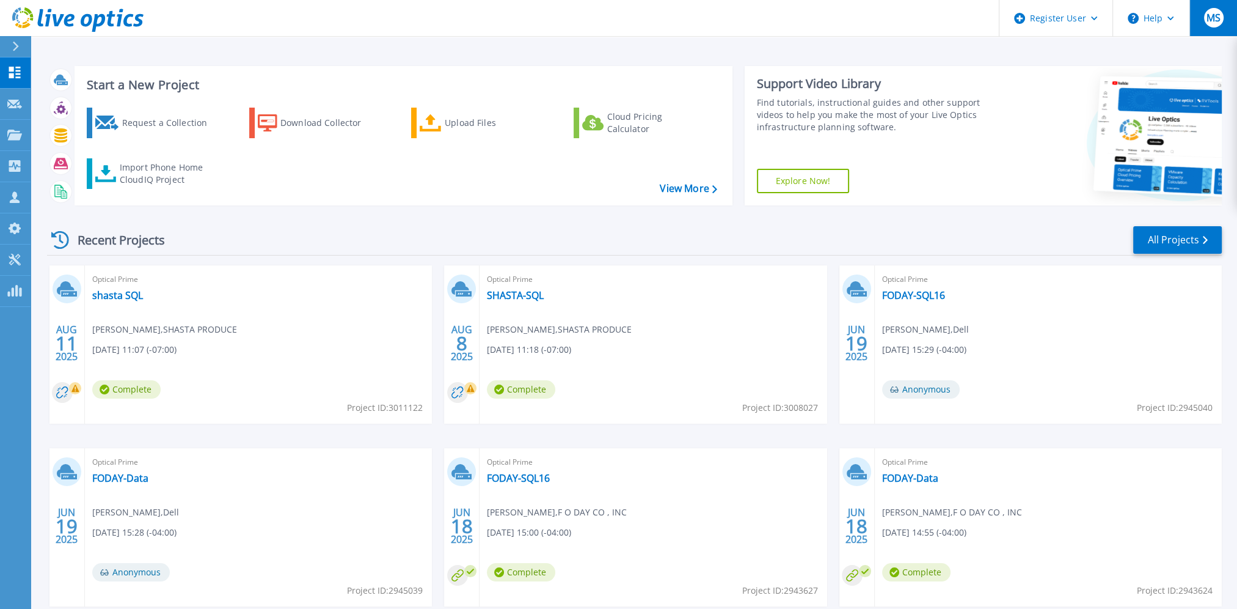
click at [1192, 22] on button "MS" at bounding box center [1214, 18] width 48 height 36
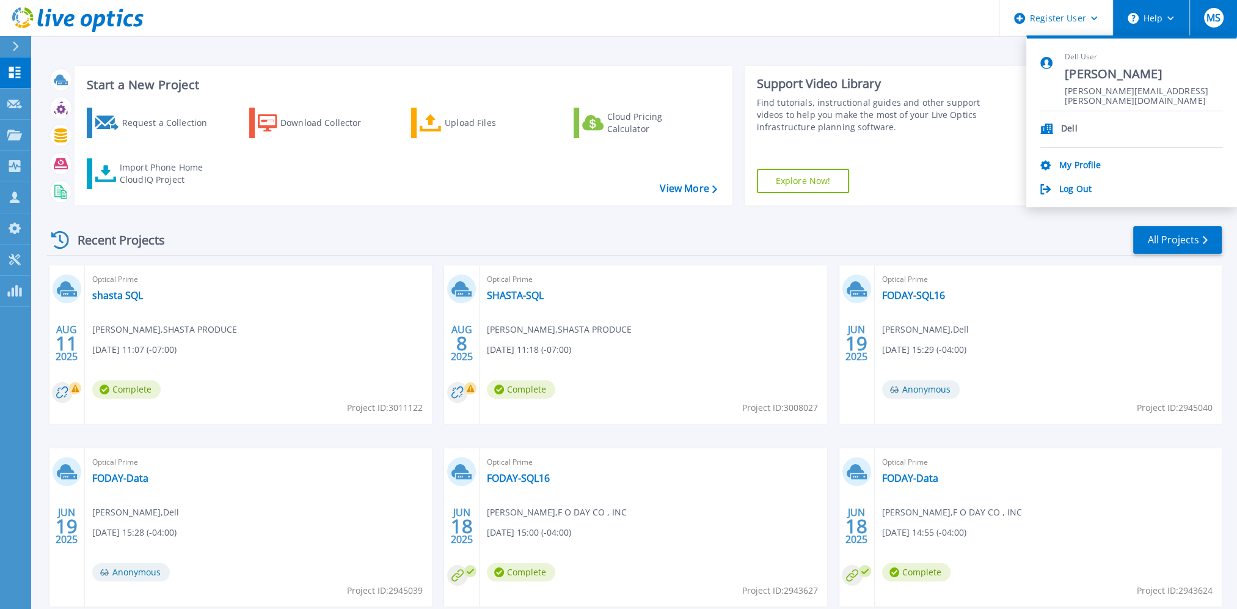
click at [1128, 22] on icon at bounding box center [1133, 18] width 11 height 11
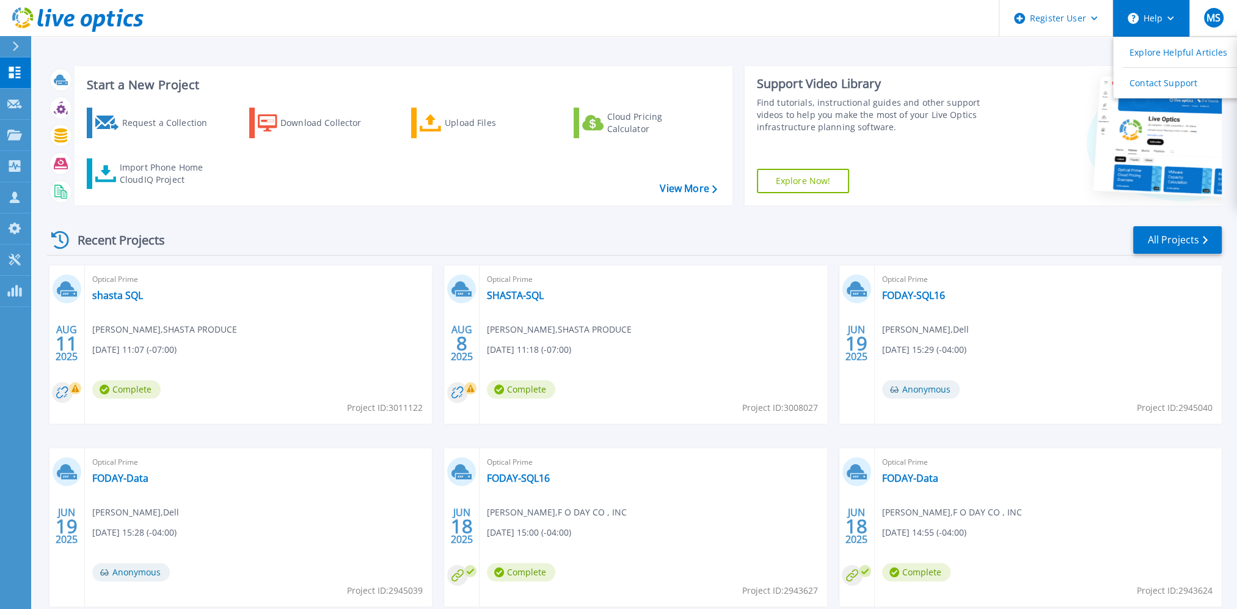
click at [1138, 18] on circle at bounding box center [1133, 18] width 11 height 11
click at [1160, 17] on button "Help" at bounding box center [1151, 18] width 76 height 37
